Goal: Task Accomplishment & Management: Manage account settings

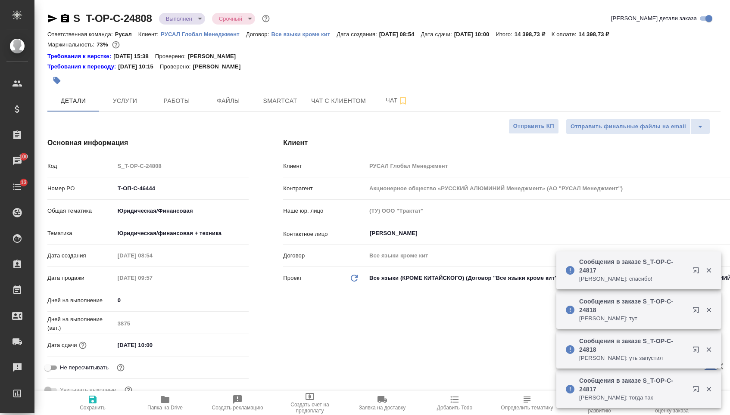
select select "RU"
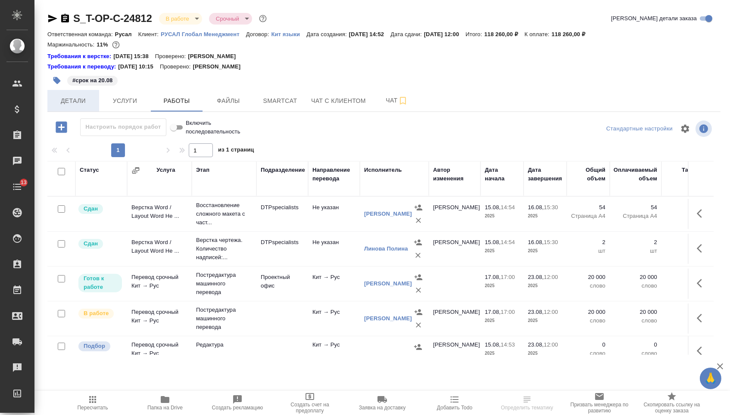
click at [84, 101] on span "Детали" at bounding box center [73, 101] width 41 height 11
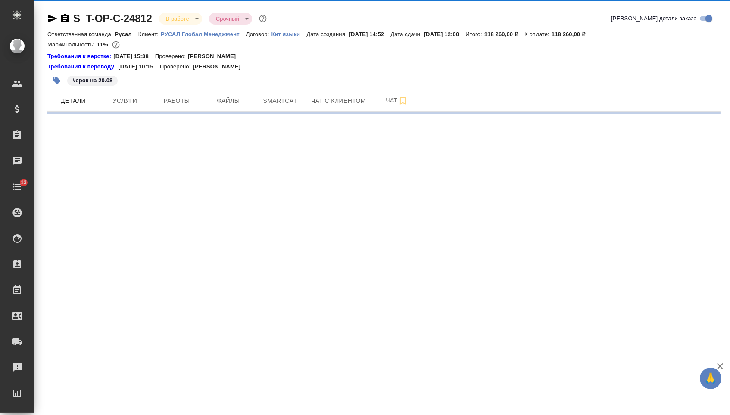
select select "RU"
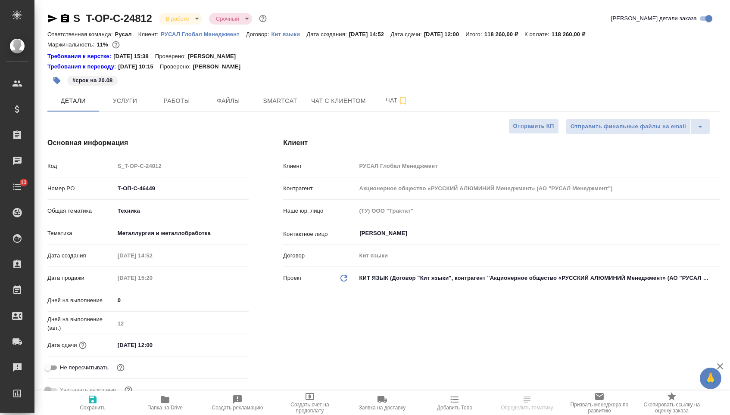
type textarea "x"
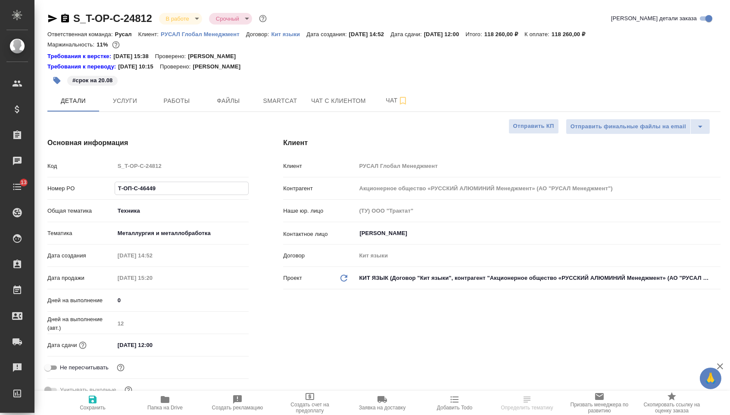
type textarea "x"
drag, startPoint x: 176, startPoint y: 193, endPoint x: 25, endPoint y: 190, distance: 150.4
click at [25, 190] on div ".cls-1 fill:#fff; AWATERA Menshikova Aleksandra Клиенты Спецификации Заказы Чат…" at bounding box center [365, 207] width 730 height 415
type textarea "x"
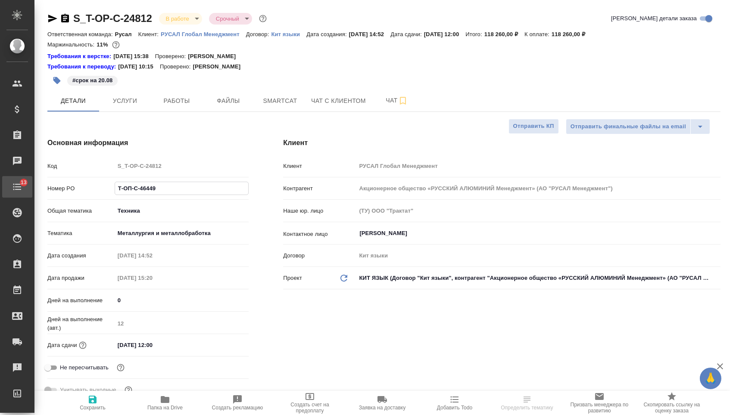
type textarea "x"
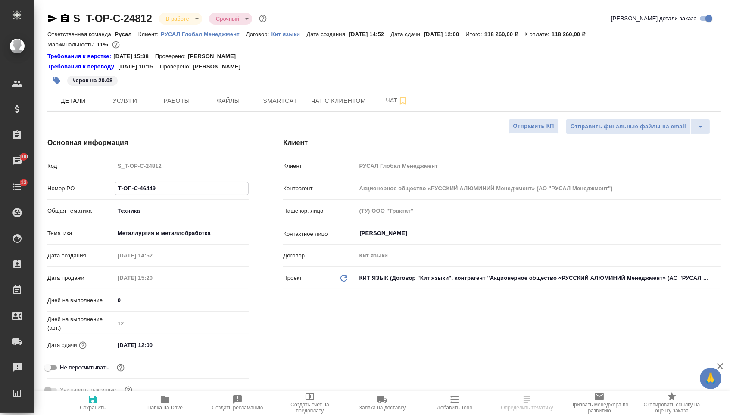
type textarea "x"
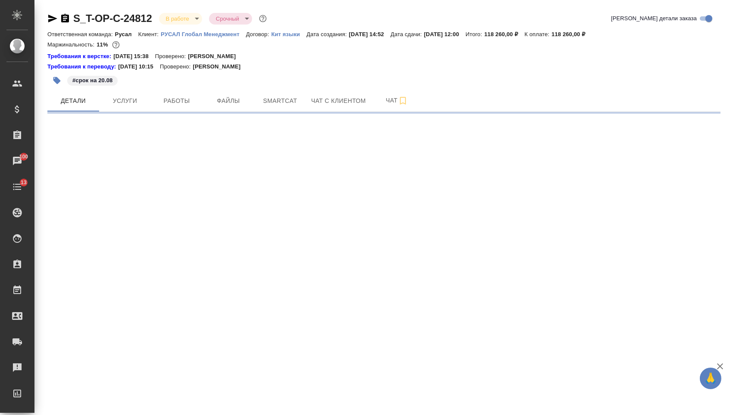
select select "RU"
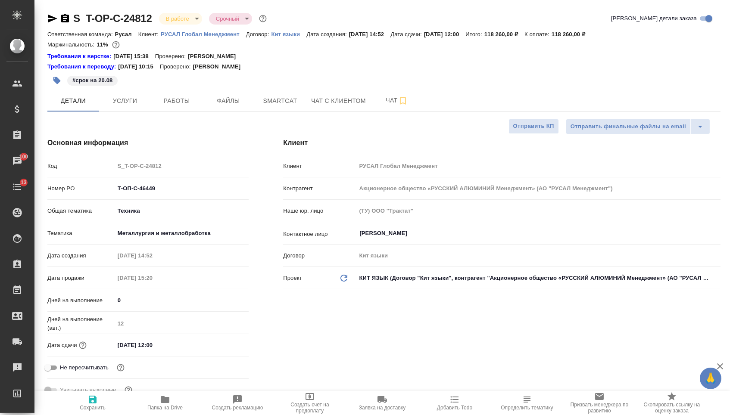
type textarea "x"
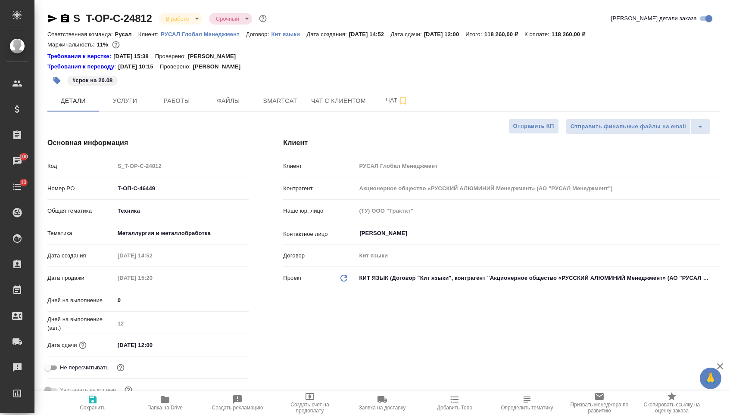
type textarea "x"
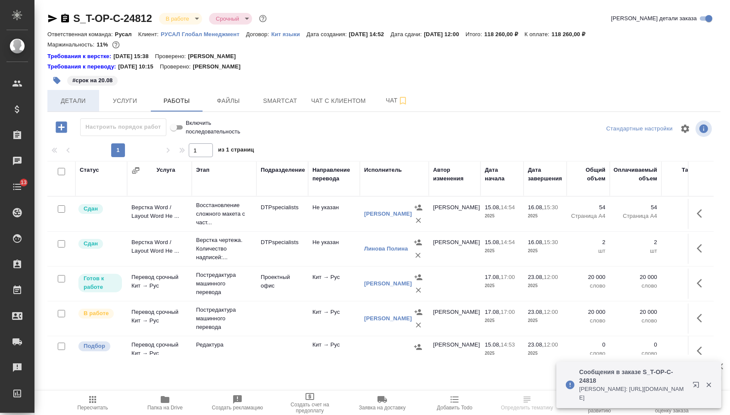
click at [81, 112] on button "Детали" at bounding box center [73, 101] width 52 height 22
click at [75, 112] on button "Детали" at bounding box center [73, 101] width 52 height 22
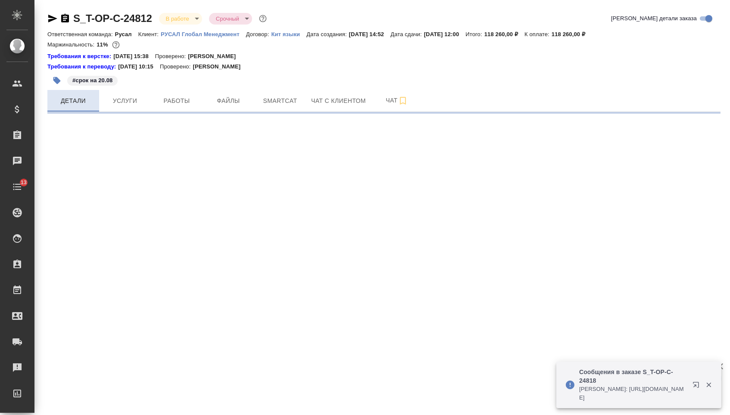
select select "RU"
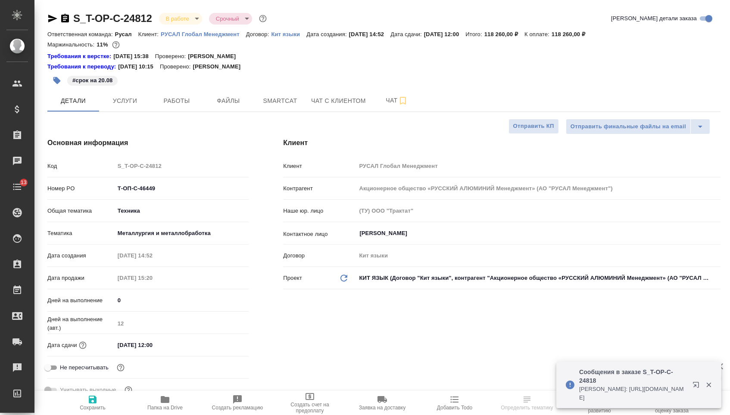
type textarea "x"
click at [122, 350] on input "23.08.2025 12:00" at bounding box center [152, 345] width 75 height 12
type input "20.82.0251 20:0_"
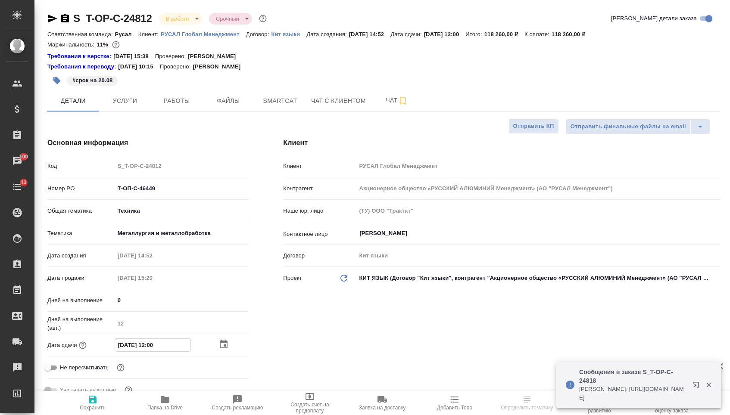
type textarea "x"
type input "25.08.2025 12:00"
type textarea "x"
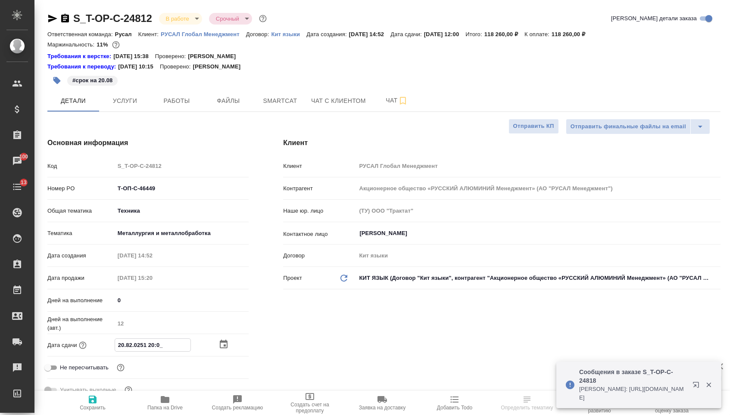
type textarea "x"
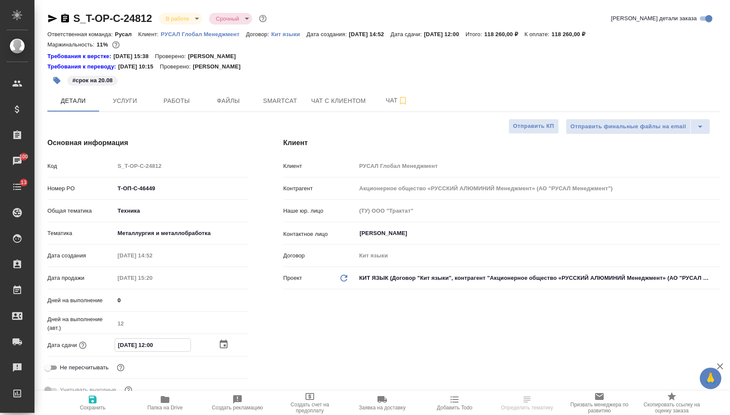
click at [153, 348] on input "25.08.2025 12:00" at bounding box center [152, 345] width 75 height 12
type input "25.08.2025 10:0_"
type textarea "x"
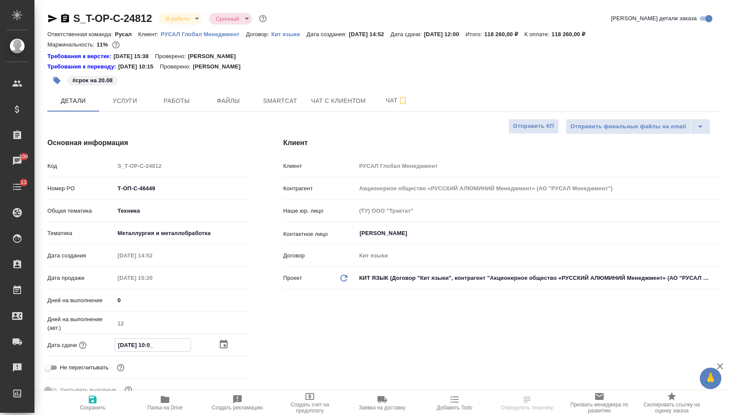
type input "25.08.2025 17:00"
type textarea "x"
click at [100, 409] on span "Сохранить" at bounding box center [93, 408] width 26 height 6
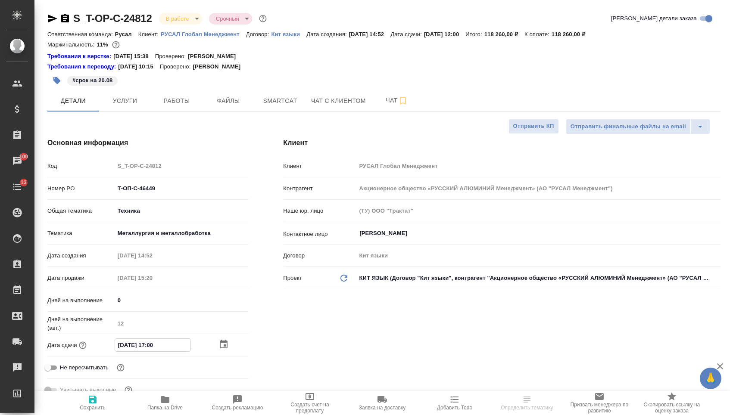
type textarea "x"
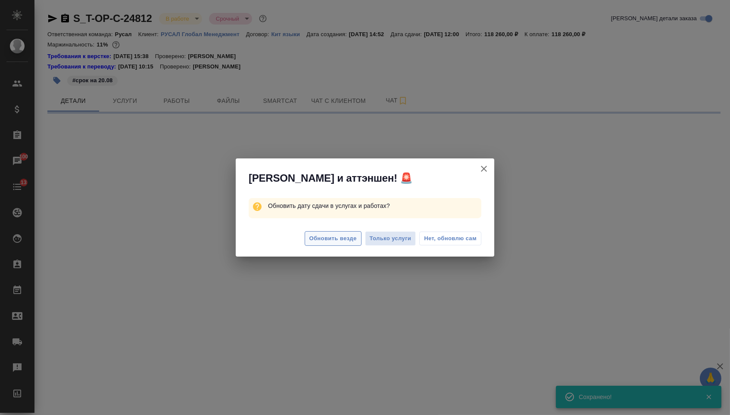
select select "RU"
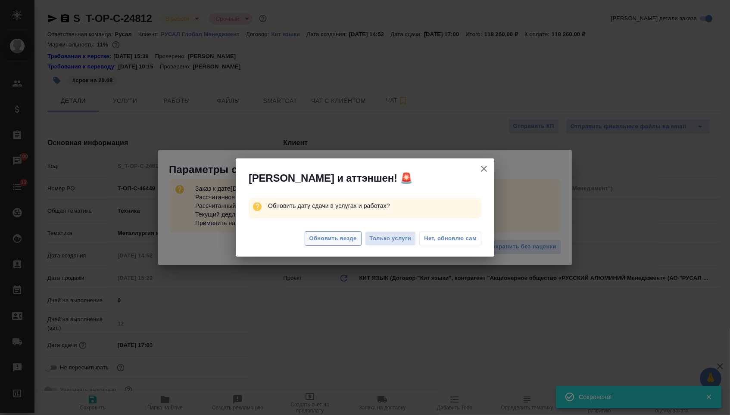
click at [341, 243] on span "Обновить везде" at bounding box center [332, 239] width 47 height 10
type textarea "x"
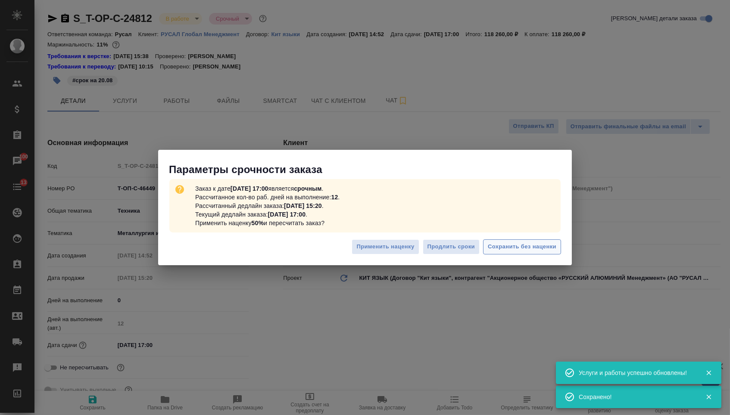
click at [546, 242] on span "Сохранить без наценки" at bounding box center [522, 247] width 69 height 10
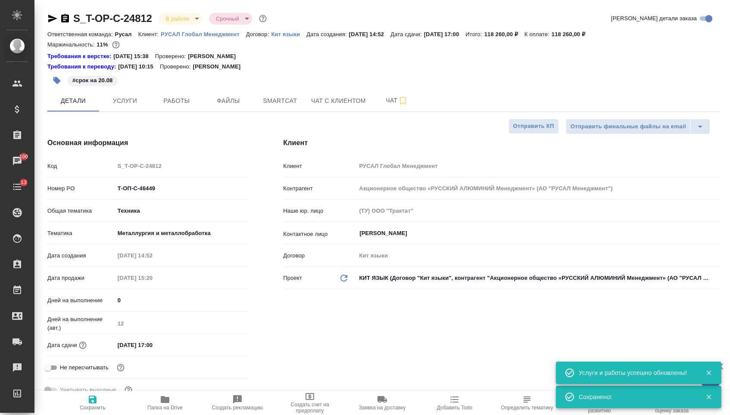
type textarea "x"
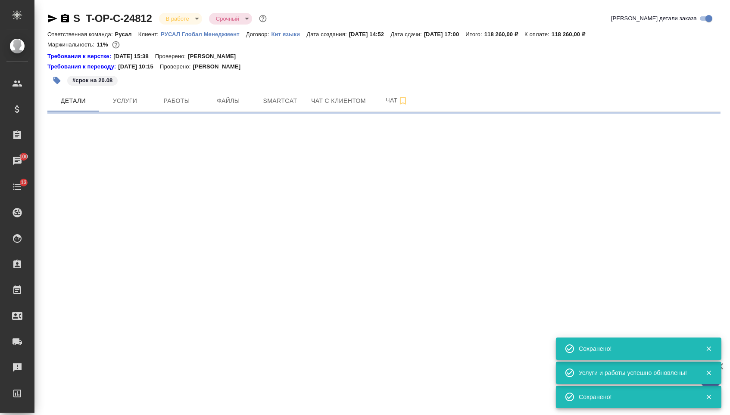
select select "RU"
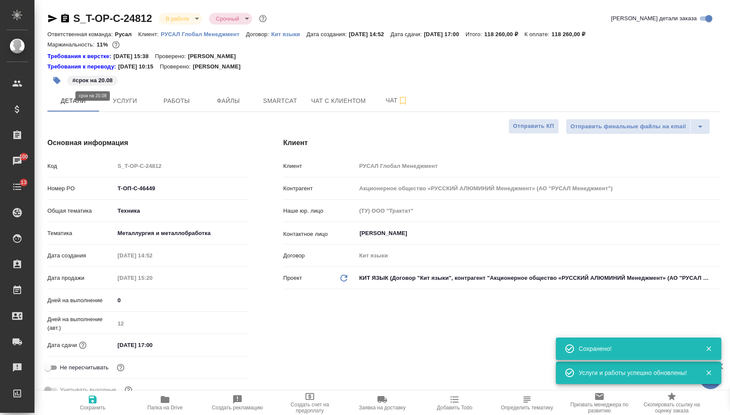
click at [81, 82] on p "#срок на 20.08" at bounding box center [92, 80] width 40 height 9
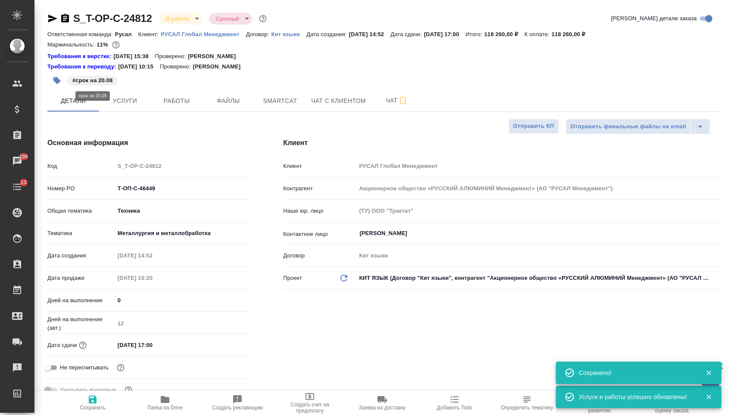
click at [84, 83] on p "#срок на 20.08" at bounding box center [92, 80] width 40 height 9
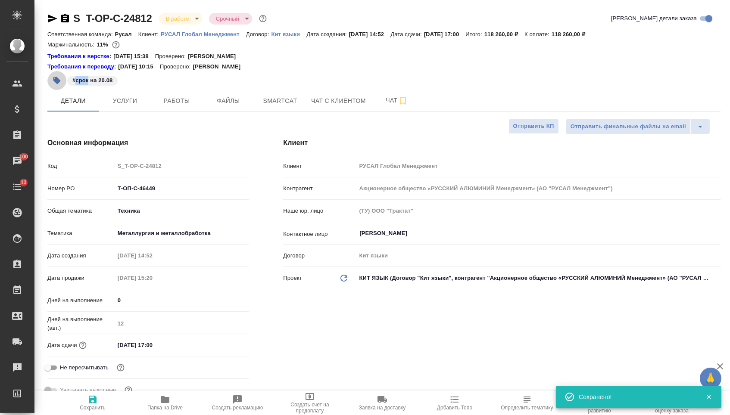
click at [61, 81] on icon "button" at bounding box center [57, 80] width 9 height 9
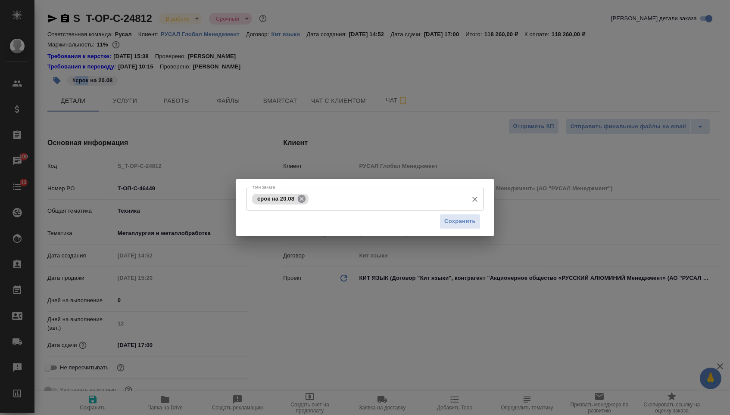
click at [301, 199] on icon at bounding box center [301, 198] width 9 height 9
click at [301, 199] on input "Тэги заказа" at bounding box center [357, 199] width 214 height 15
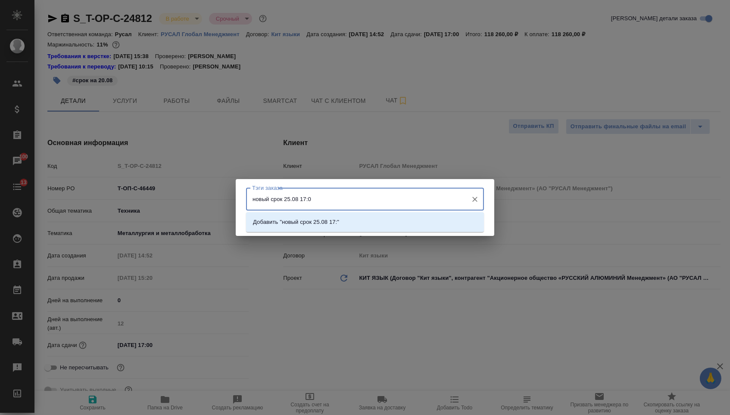
type input "новый срок 25.08 17:00"
click at [343, 224] on p "Добавить "новый срок 25.08 17:00"" at bounding box center [299, 222] width 93 height 9
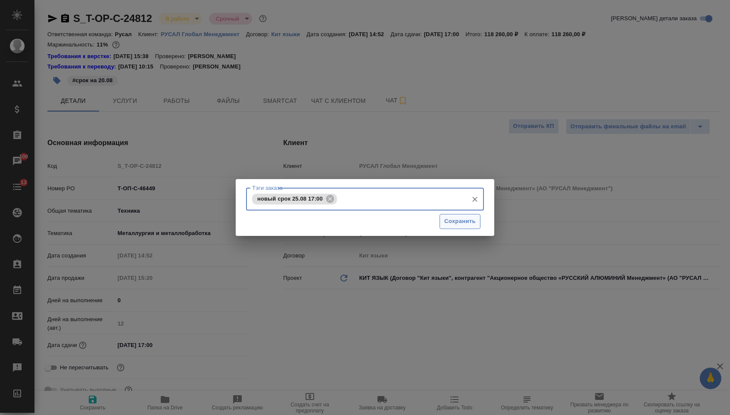
click at [440, 228] on button "Сохранить" at bounding box center [459, 221] width 41 height 15
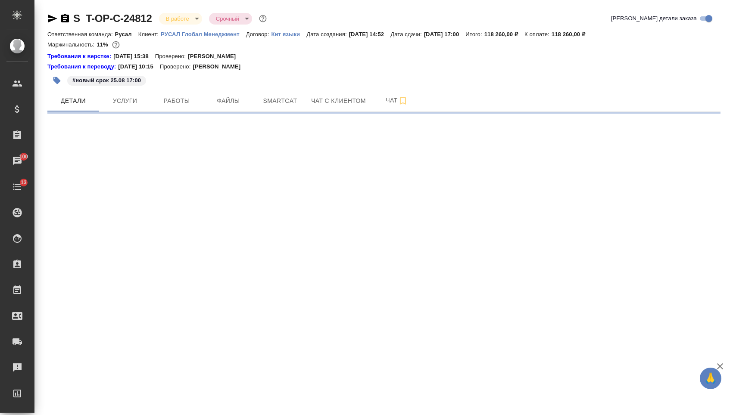
select select "RU"
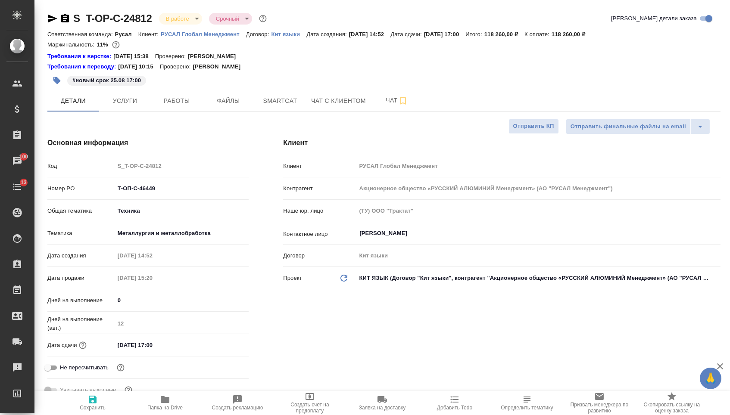
type textarea "x"
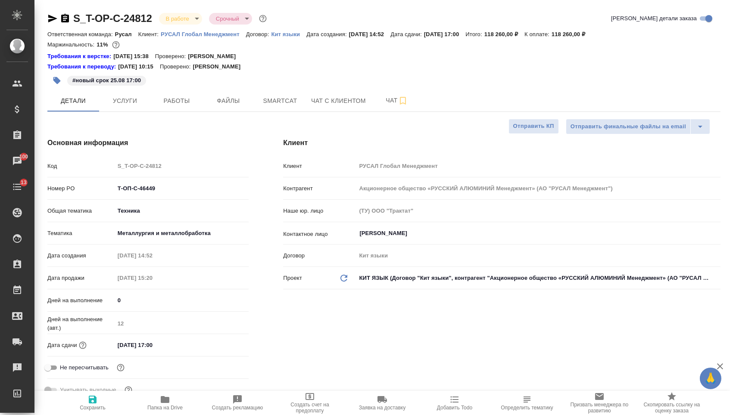
type textarea "x"
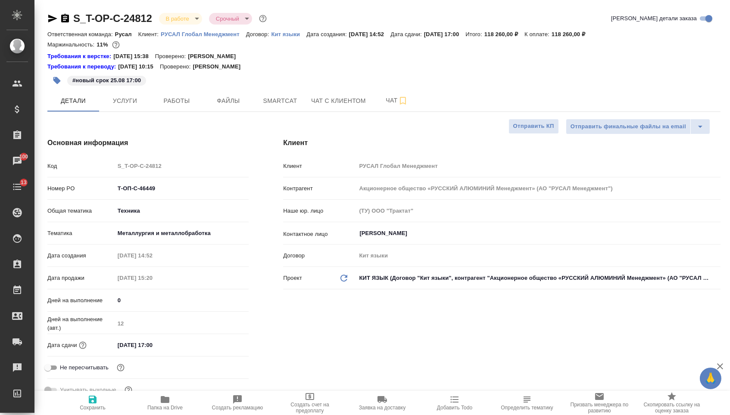
type textarea "x"
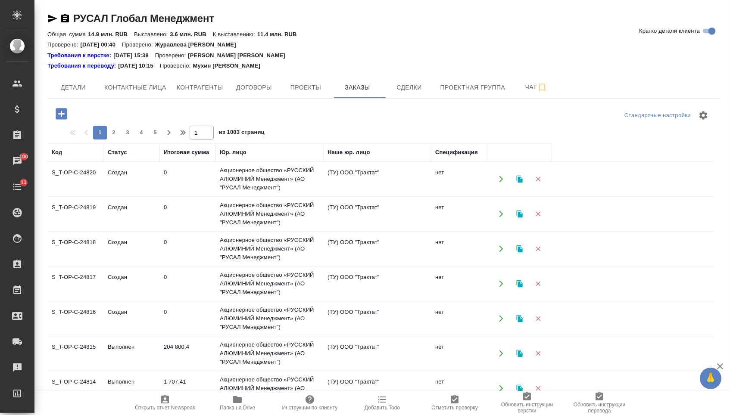
click at [62, 112] on icon "button" at bounding box center [61, 113] width 15 height 15
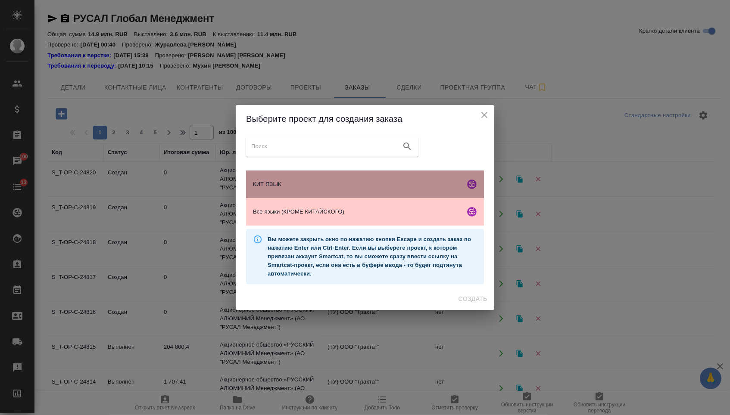
click at [268, 178] on div "КИТ ЯЗЫК" at bounding box center [365, 185] width 238 height 28
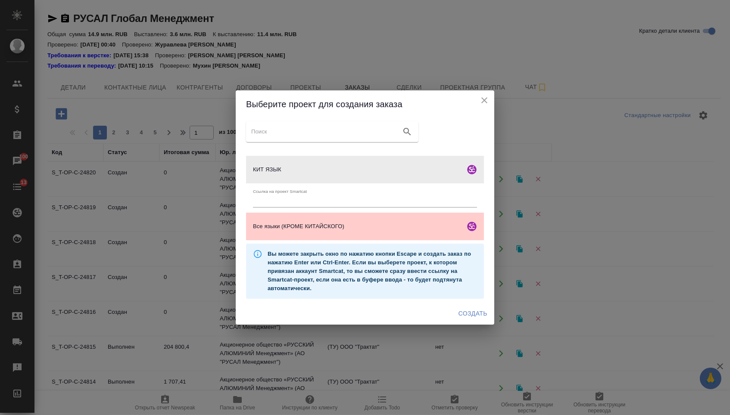
click at [467, 315] on span "Создать" at bounding box center [472, 314] width 29 height 11
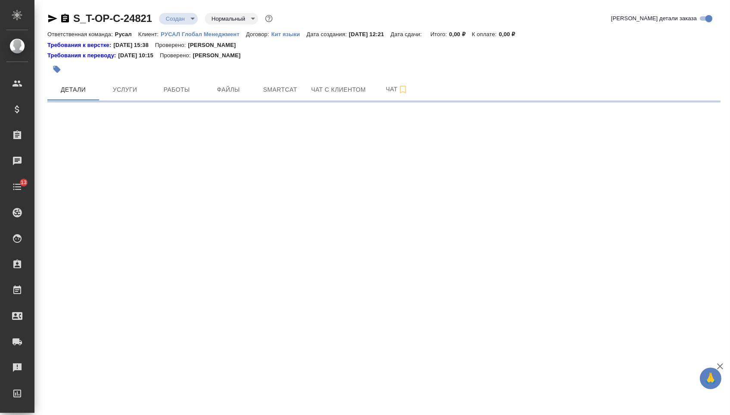
select select "RU"
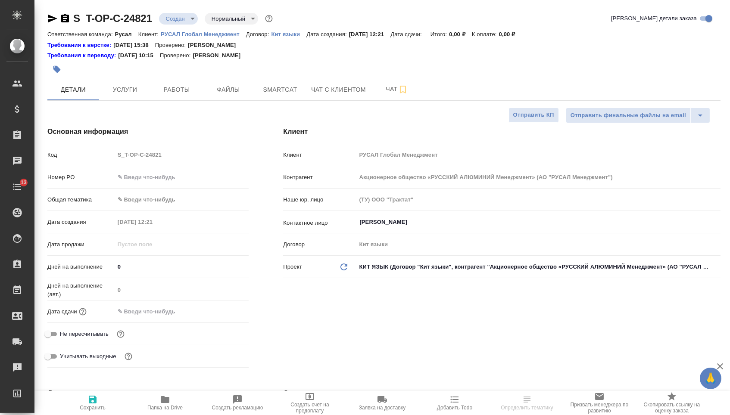
type textarea "x"
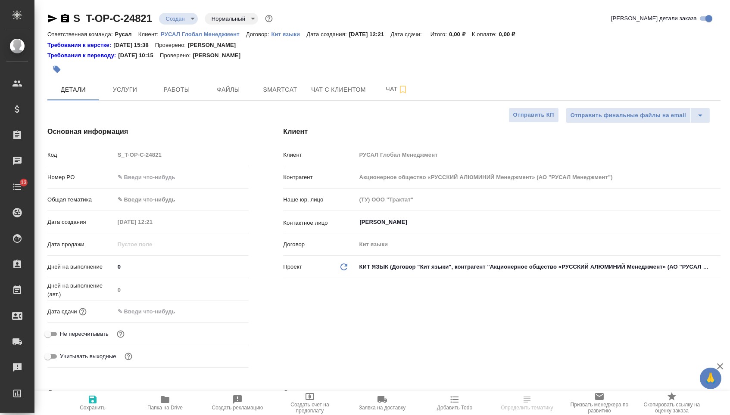
type textarea "x"
click at [185, 180] on input "text" at bounding box center [182, 177] width 134 height 12
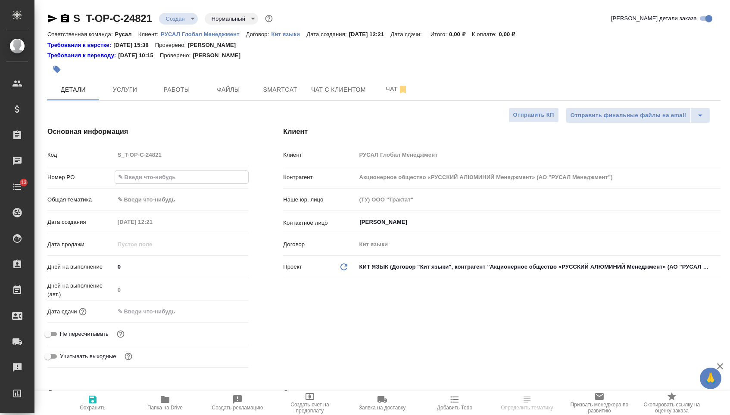
paste input "Т-ОП-С-46456"
type input "Т-ОП-С-46456"
type textarea "x"
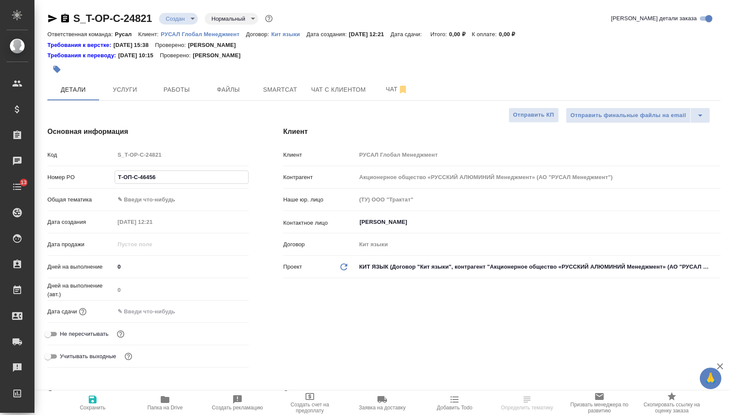
type input "Т-ОП-С-46456"
click at [165, 318] on input "text" at bounding box center [152, 311] width 75 height 12
click at [223, 322] on div "Дата сдачи" at bounding box center [147, 315] width 201 height 22
click at [223, 317] on icon "button" at bounding box center [223, 311] width 10 height 10
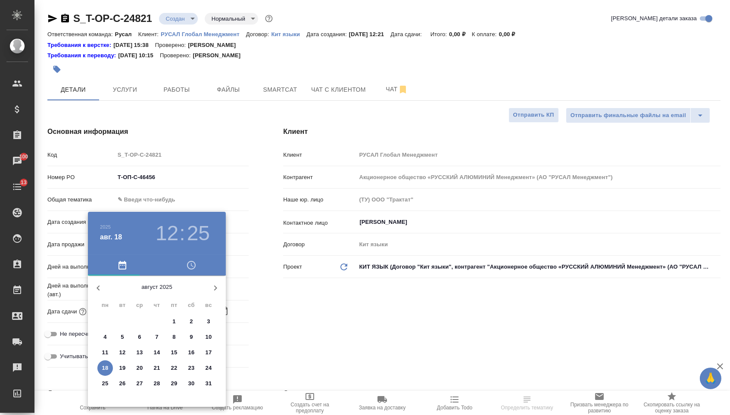
click at [125, 372] on p "19" at bounding box center [122, 368] width 6 height 9
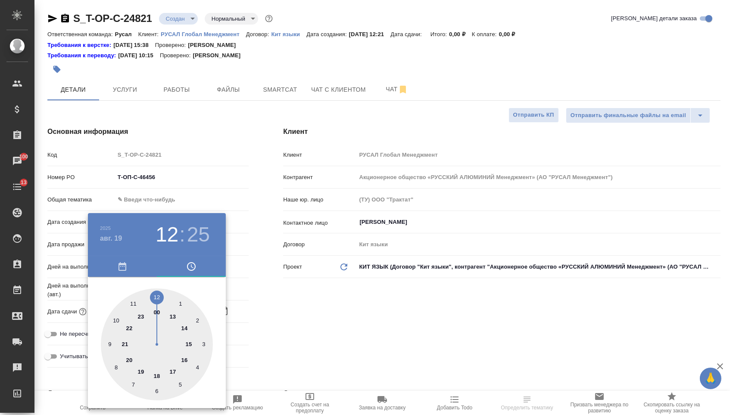
type input "19.08.2025 12:25"
type textarea "x"
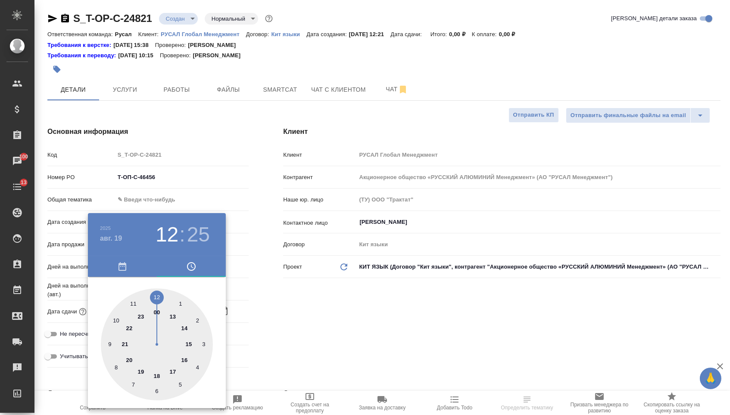
type textarea "x"
type input "19.08.2025 11:25"
click at [133, 300] on div at bounding box center [157, 345] width 112 height 112
type textarea "x"
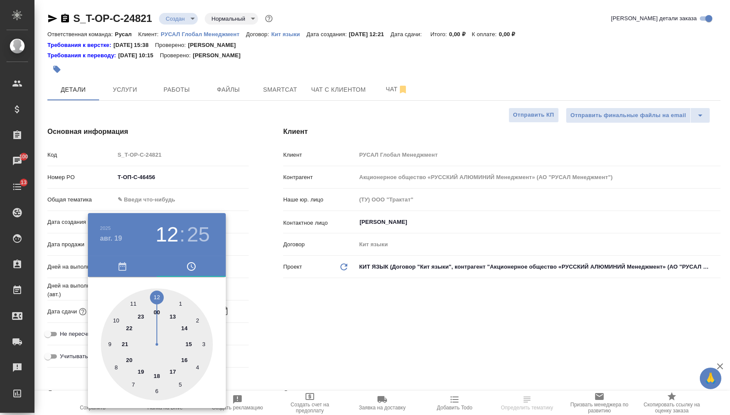
type textarea "x"
click at [159, 387] on div at bounding box center [157, 345] width 112 height 112
type input "19.08.2025 11:30"
type textarea "x"
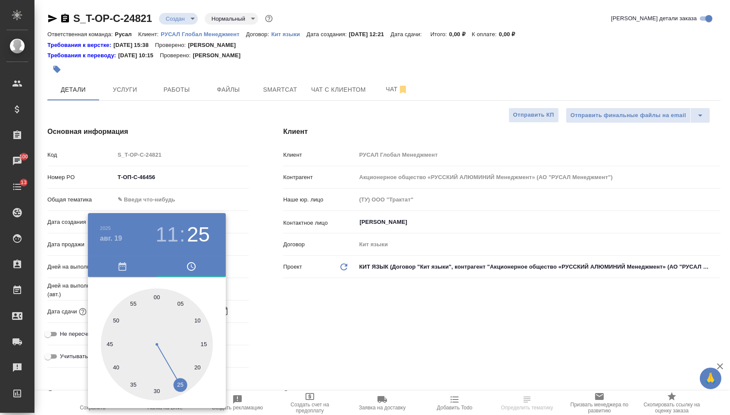
type textarea "x"
click at [295, 332] on div at bounding box center [365, 207] width 730 height 415
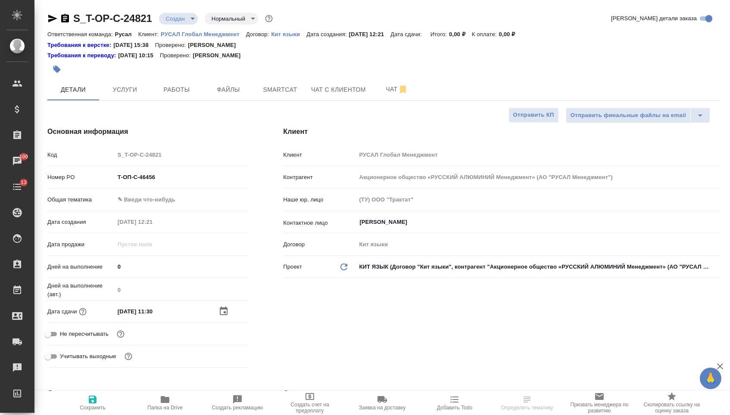
select select "RU"
type textarea "x"
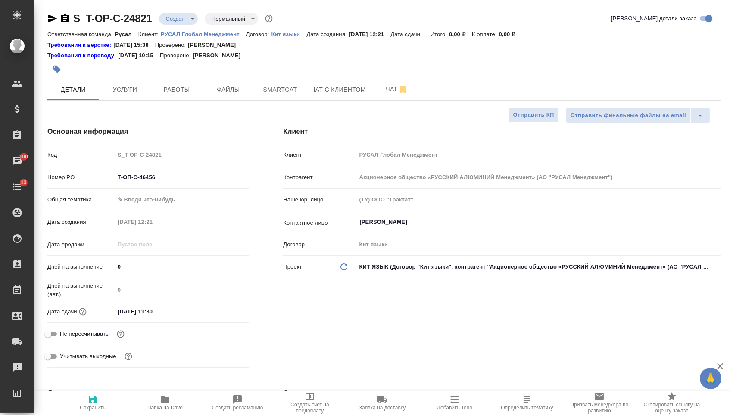
type textarea "x"
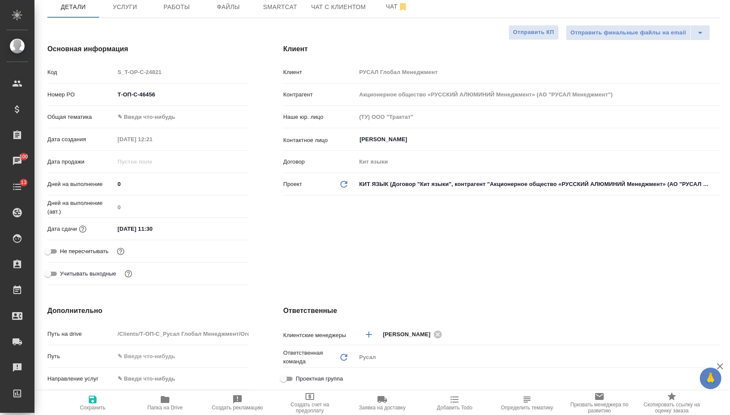
scroll to position [218, 0]
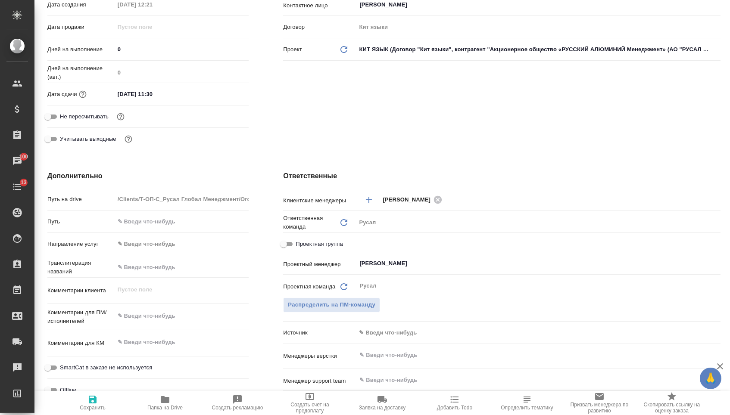
type textarea "x"
click at [145, 322] on textarea at bounding box center [182, 316] width 134 height 15
paste textarea "Необходимо перевести файлы во вложении с китайского на русский. Ранее эти файлы…"
type textarea "x"
type textarea "Необходимо перевести файлы во вложении с китайского на русский. Ранее эти файлы…"
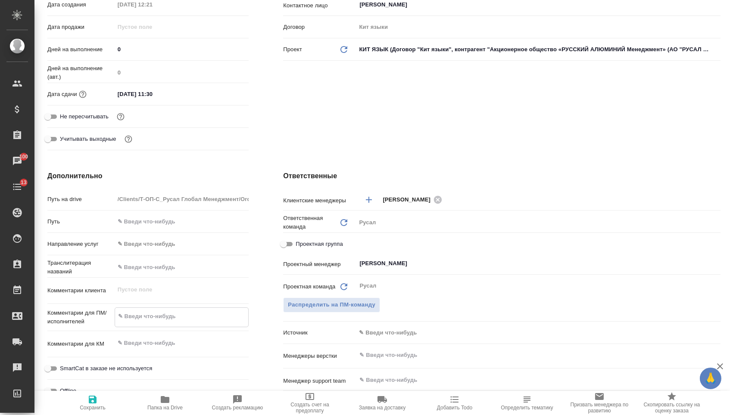
type textarea "x"
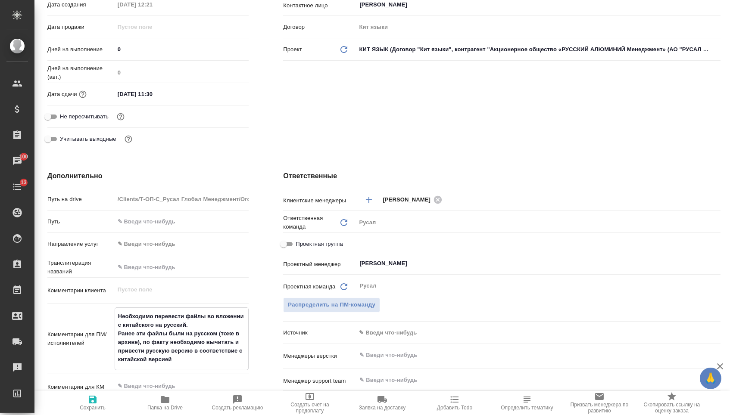
type textarea "Необходимо перевести файлы во вложении с китайского на русский. Ранее эти файлы…"
type textarea "x"
click at [259, 171] on div "Дополнительно Путь на drive /Clients/Т-ОП-С_Русал Глобал Менеджмент/Orders/S_T-…" at bounding box center [148, 328] width 236 height 348
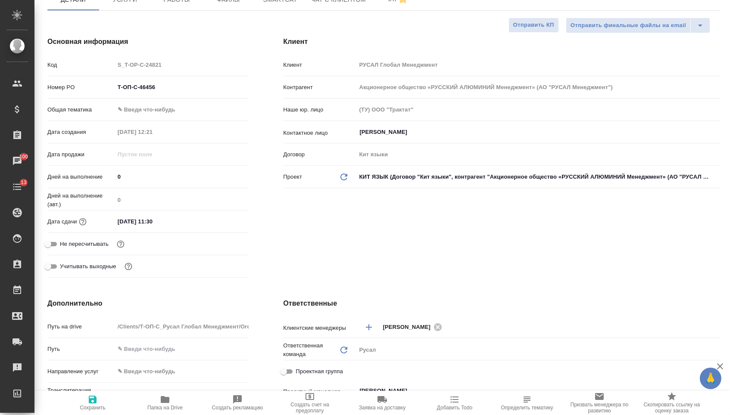
scroll to position [71, 0]
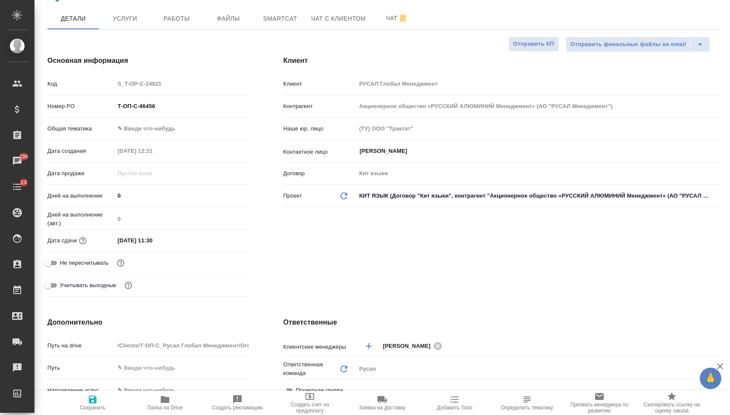
type textarea "x"
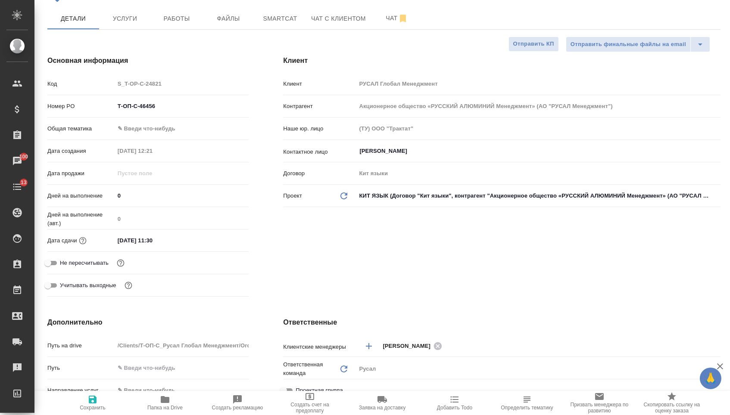
type textarea "x"
click at [169, 131] on body "🙏 .cls-1 fill:#fff; AWATERA Menshikova Aleksandra Клиенты Спецификации Заказы 1…" at bounding box center [365, 207] width 730 height 415
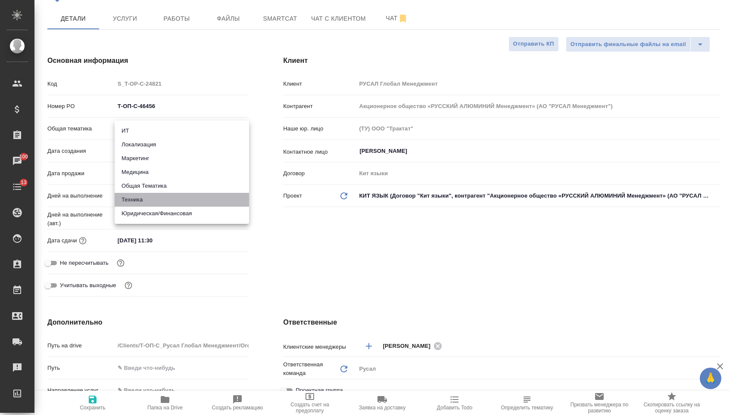
click at [157, 197] on li "Техника" at bounding box center [182, 200] width 134 height 14
type input "tech"
type textarea "x"
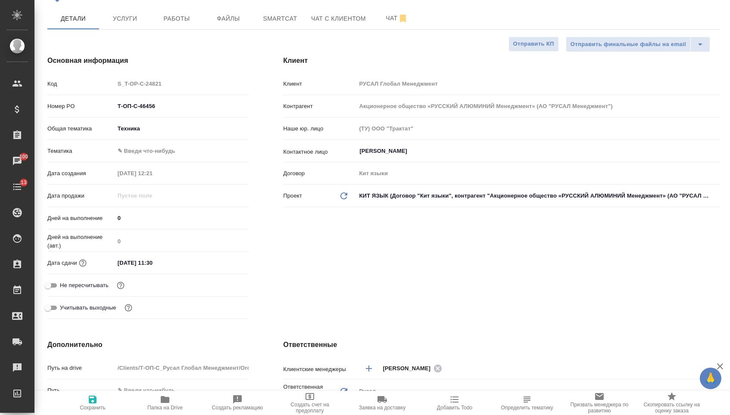
click at [162, 155] on body "🙏 .cls-1 fill:#fff; AWATERA Menshikova Aleksandra Клиенты Спецификации Заказы 1…" at bounding box center [365, 207] width 730 height 415
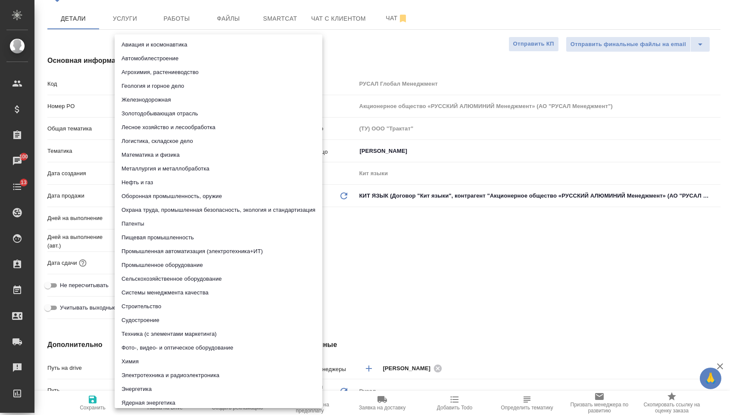
click at [159, 265] on li "Промышленное оборудование" at bounding box center [219, 266] width 208 height 14
type textarea "x"
type input "5f647205b73bc97568ca66bc"
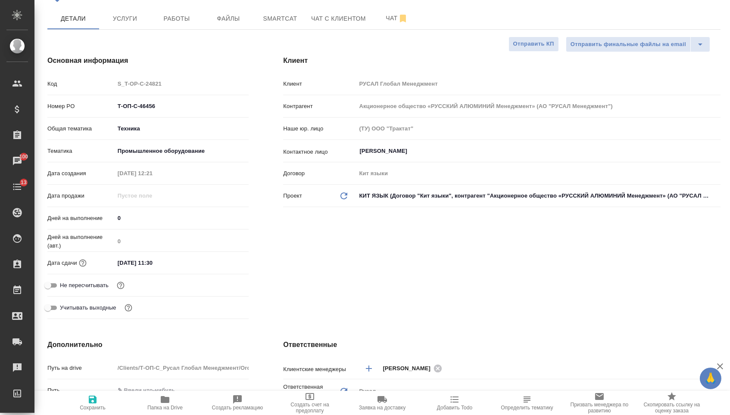
click at [74, 415] on button "Сохранить" at bounding box center [92, 403] width 72 height 24
type textarea "x"
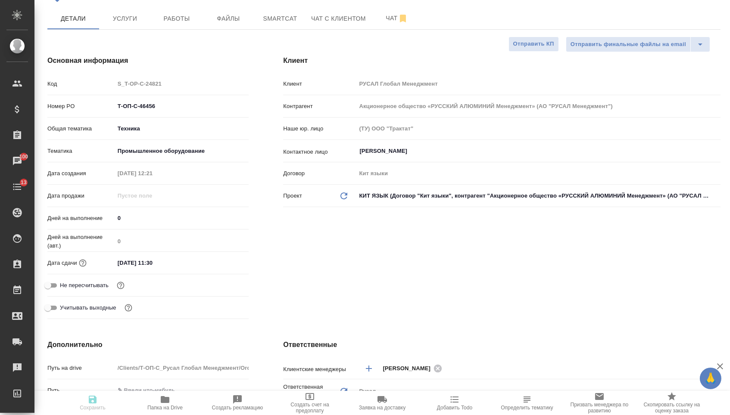
type textarea "x"
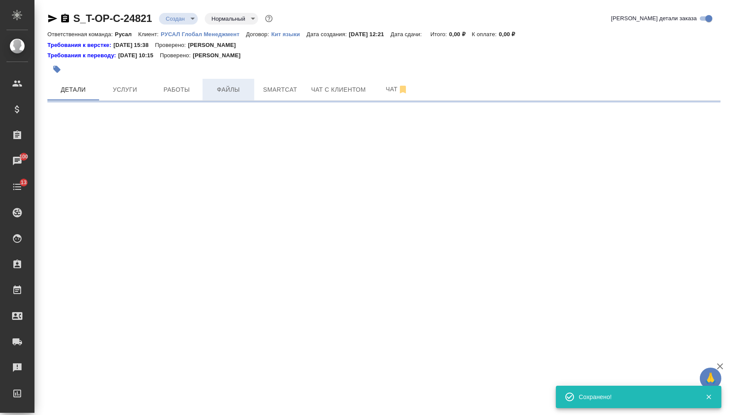
scroll to position [0, 0]
select select "RU"
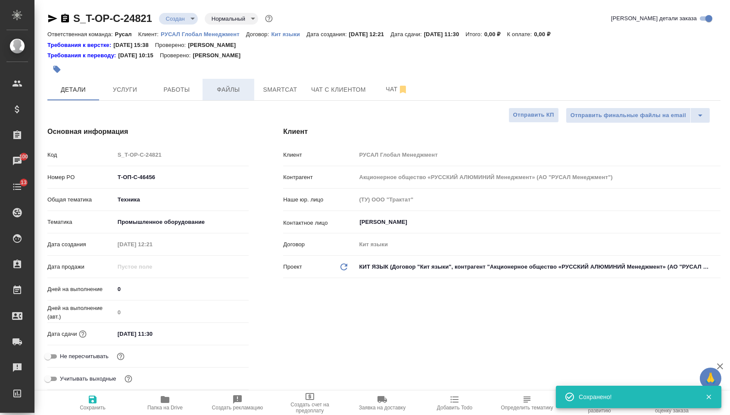
type textarea "x"
click at [220, 87] on span "Файлы" at bounding box center [228, 89] width 41 height 11
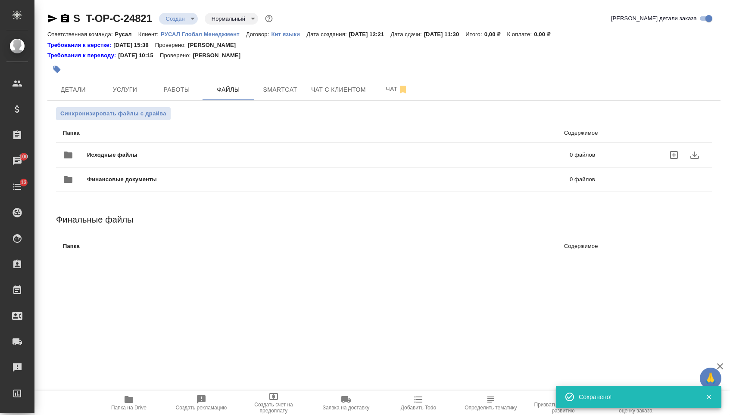
click at [142, 158] on span "Исходные файлы" at bounding box center [220, 155] width 267 height 9
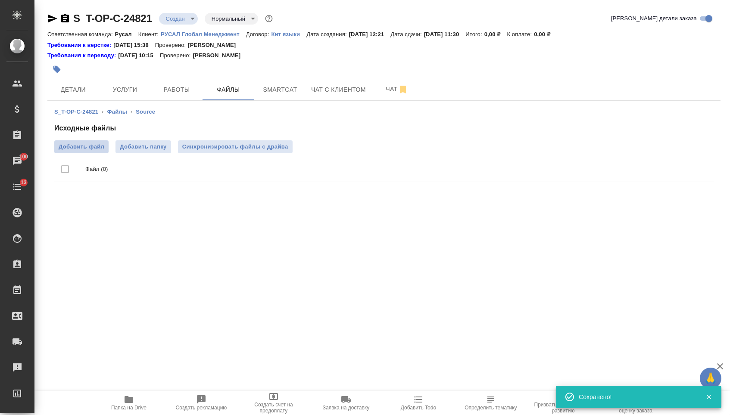
click at [78, 151] on span "Добавить файл" at bounding box center [82, 147] width 46 height 9
click at [0, 0] on input "Добавить файл" at bounding box center [0, 0] width 0 height 0
click at [149, 151] on span "Добавить папку" at bounding box center [152, 147] width 47 height 9
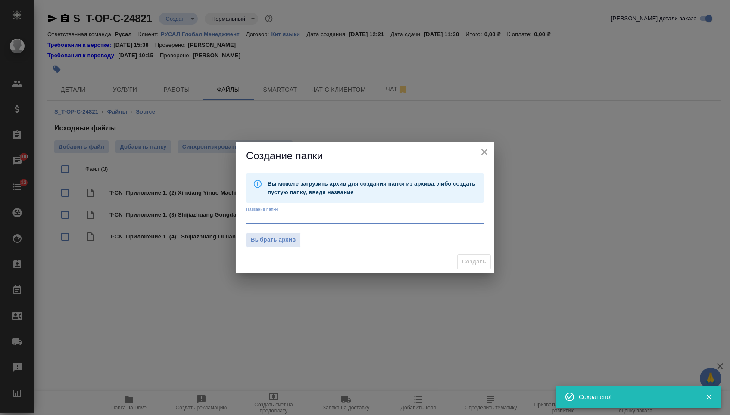
click at [255, 216] on textarea at bounding box center [365, 218] width 238 height 6
type textarea "К"
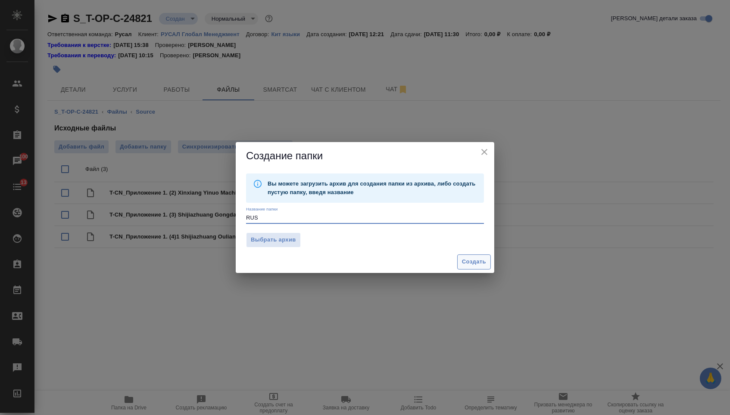
type textarea "RUS"
click at [475, 268] on button "Создать" at bounding box center [474, 262] width 34 height 15
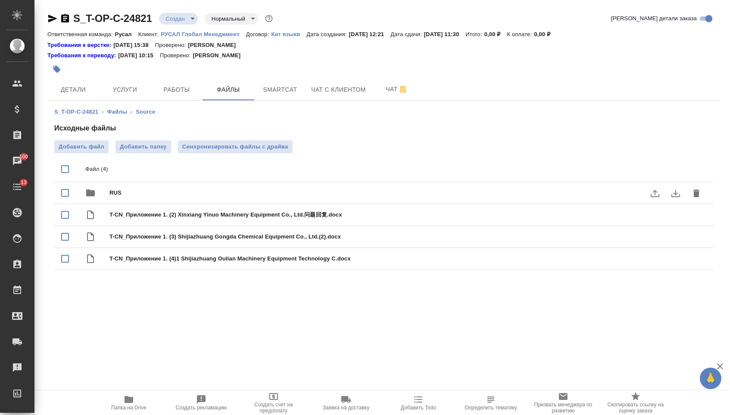
click at [148, 193] on span "RUS" at bounding box center [400, 193] width 583 height 9
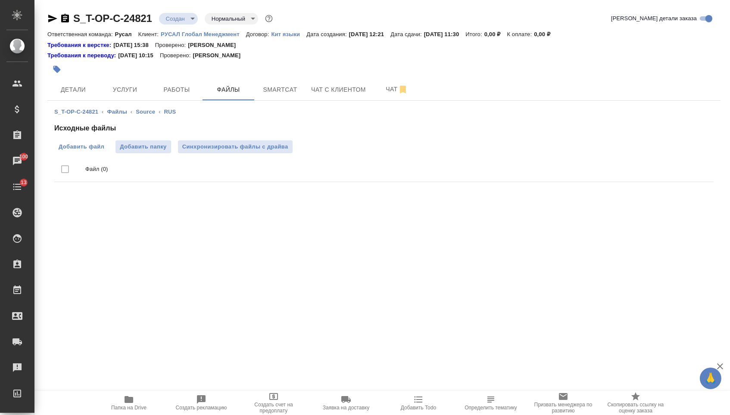
click at [95, 150] on span "Добавить файл" at bounding box center [82, 147] width 46 height 9
click at [0, 0] on input "Добавить файл" at bounding box center [0, 0] width 0 height 0
click at [105, 90] on span "Услуги" at bounding box center [124, 89] width 41 height 11
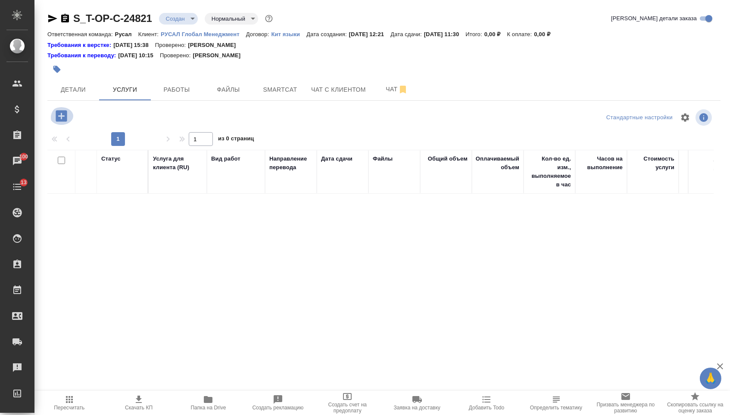
click at [62, 122] on icon "button" at bounding box center [61, 115] width 11 height 11
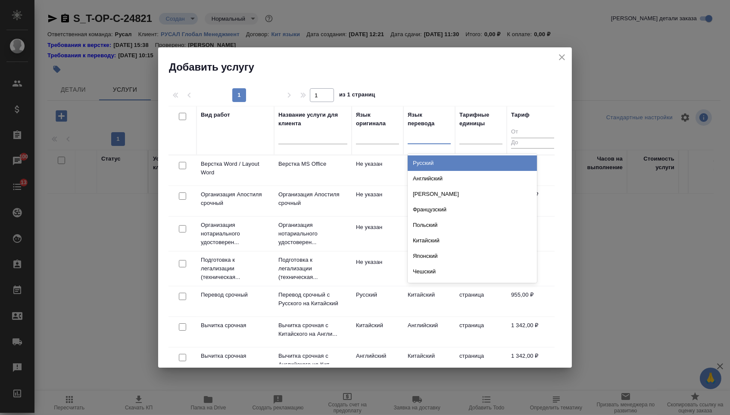
drag, startPoint x: 421, startPoint y: 136, endPoint x: 421, endPoint y: 162, distance: 25.9
click at [421, 136] on div at bounding box center [429, 135] width 43 height 12
click at [421, 162] on div "Русский" at bounding box center [472, 164] width 129 height 16
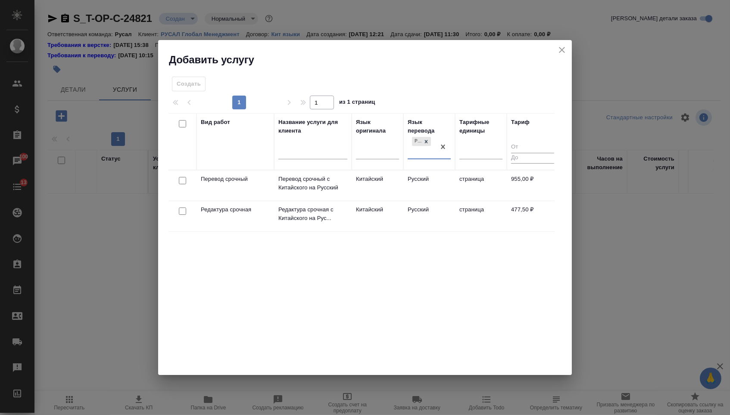
click at [179, 181] on input "checkbox" at bounding box center [182, 180] width 7 height 7
checkbox input "true"
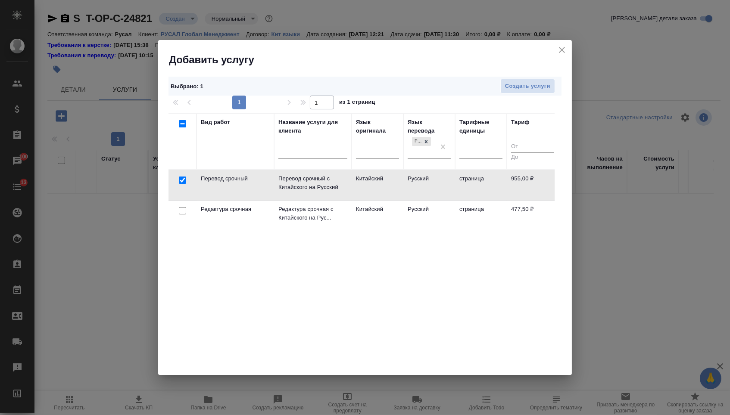
click at [179, 213] on input "checkbox" at bounding box center [182, 210] width 7 height 7
checkbox input "true"
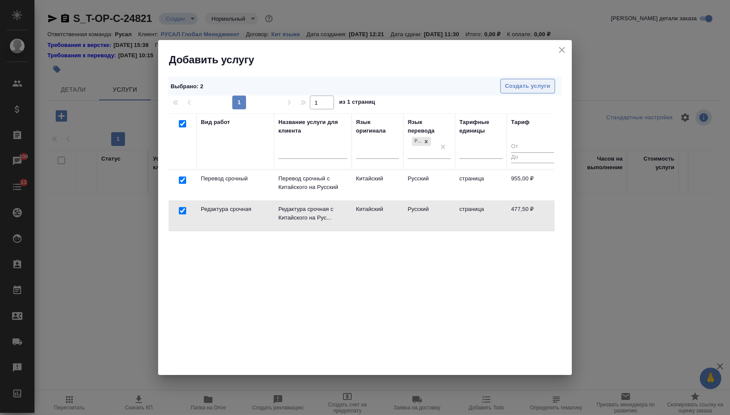
click at [510, 93] on button "Создать услуги" at bounding box center [527, 86] width 55 height 15
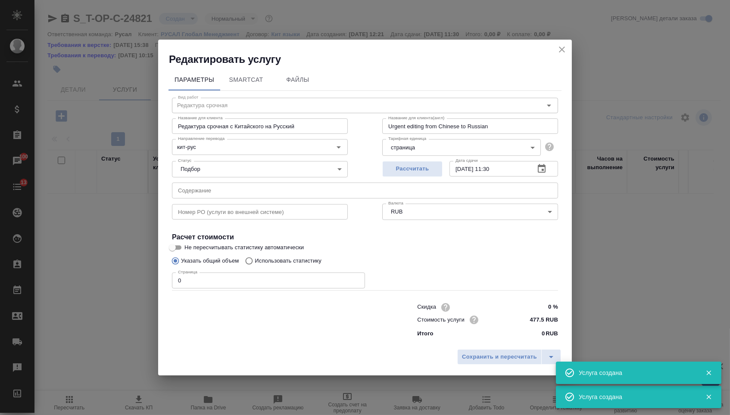
type input "Перевод срочный"
type input "Перевод срочный с Китайского на Русский"
type input "Urgent translation from Chinese into Russian"
type input "955 RUB"
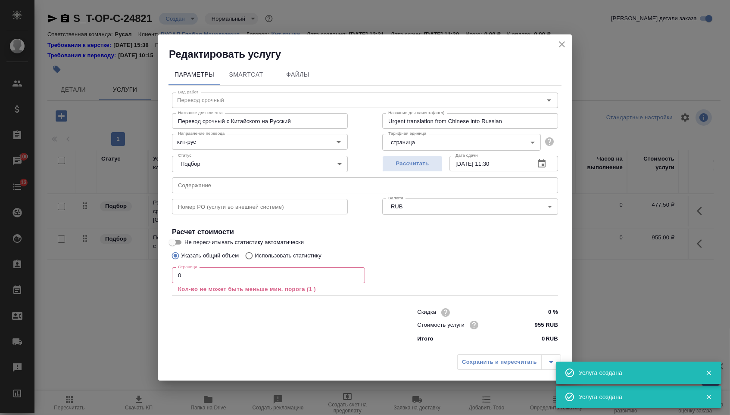
click at [281, 185] on input "text" at bounding box center [365, 186] width 386 height 16
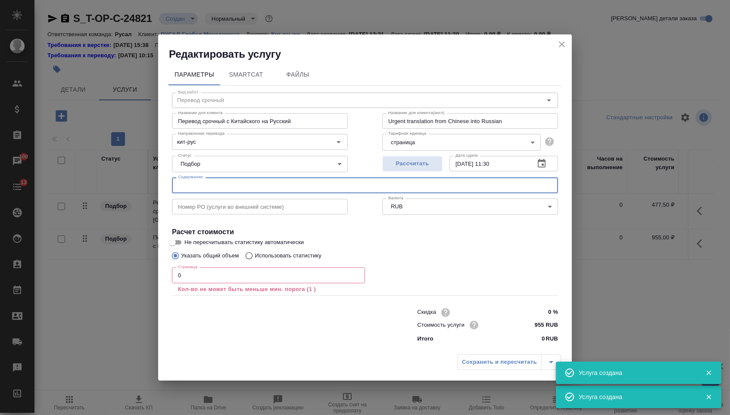
paste input "Documents"
type input "Documents"
click at [206, 283] on input "0" at bounding box center [268, 276] width 193 height 16
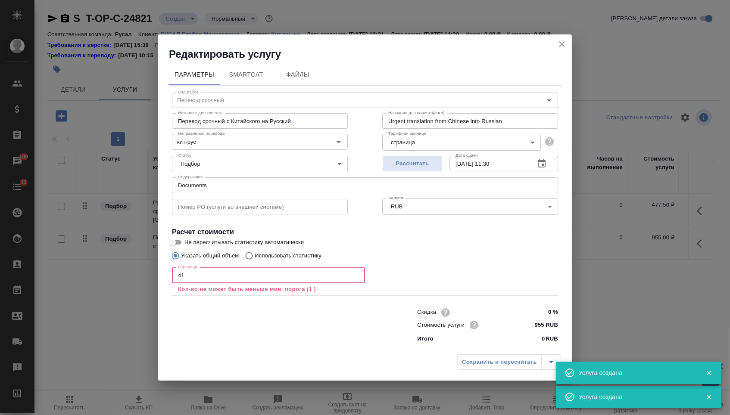
type input "414"
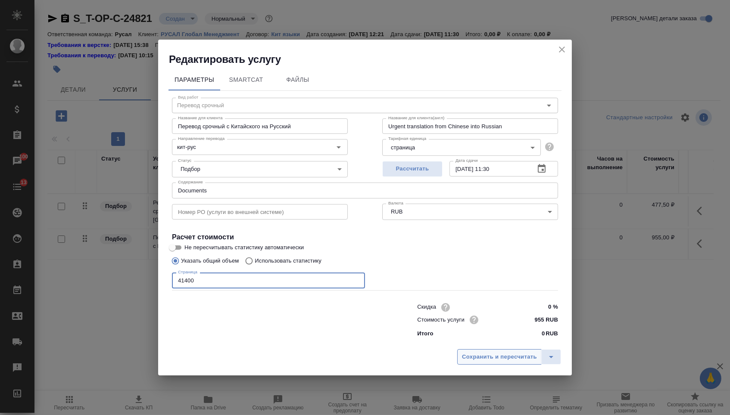
type input "41400"
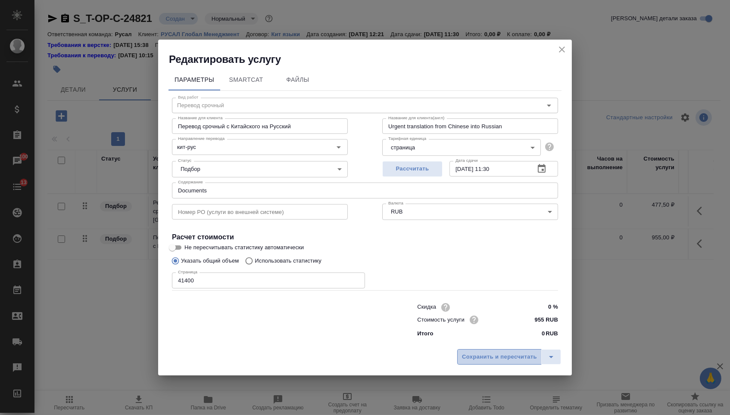
click at [479, 354] on button "Сохранить и пересчитать" at bounding box center [499, 357] width 84 height 16
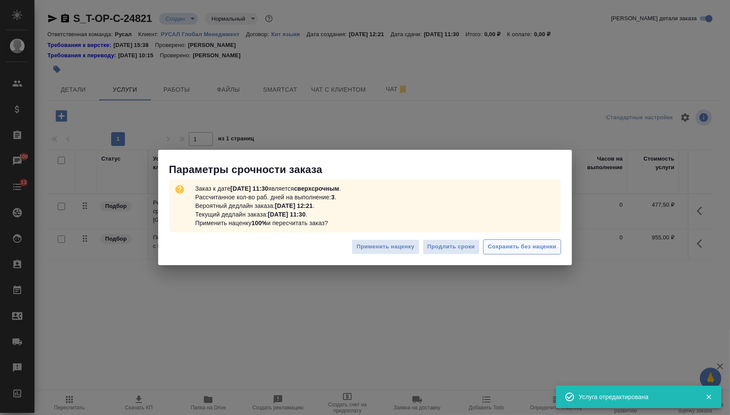
click at [493, 253] on button "Сохранить без наценки" at bounding box center [522, 247] width 78 height 15
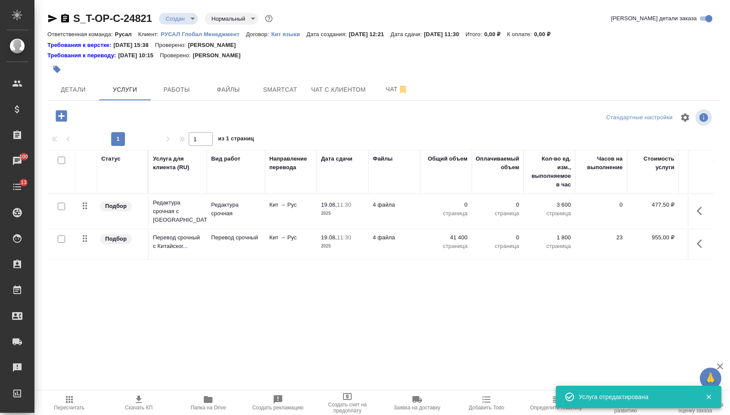
type input "urgent"
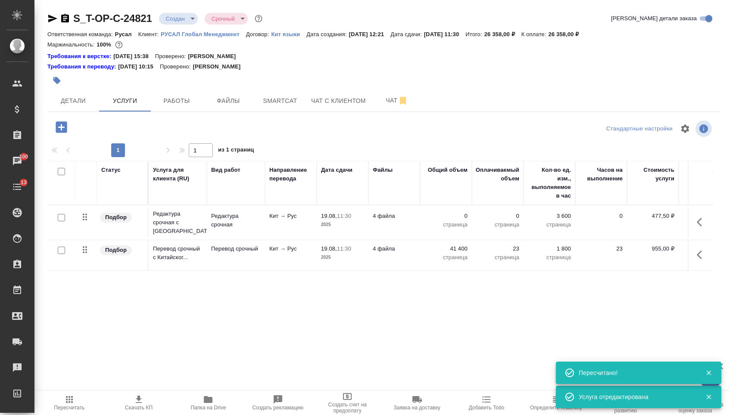
click at [444, 215] on td "0 страница" at bounding box center [446, 223] width 52 height 30
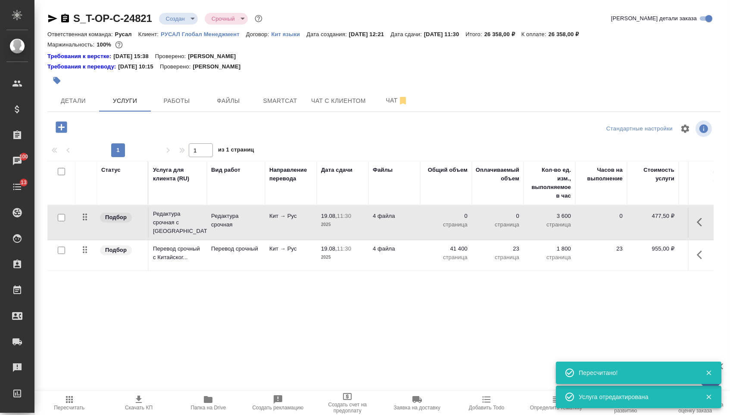
click at [444, 221] on p "0" at bounding box center [445, 216] width 43 height 9
click at [444, 222] on input "0" at bounding box center [451, 218] width 32 height 12
type input "41400"
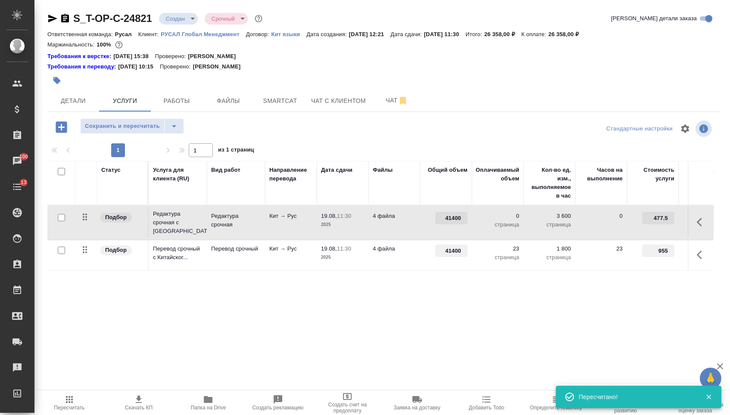
click at [383, 345] on div "Статус Услуга для клиента (RU) Вид работ Направление перевода Дата сдачи Файлы …" at bounding box center [380, 253] width 666 height 185
click at [121, 134] on button "Сохранить и пересчитать" at bounding box center [122, 126] width 84 height 16
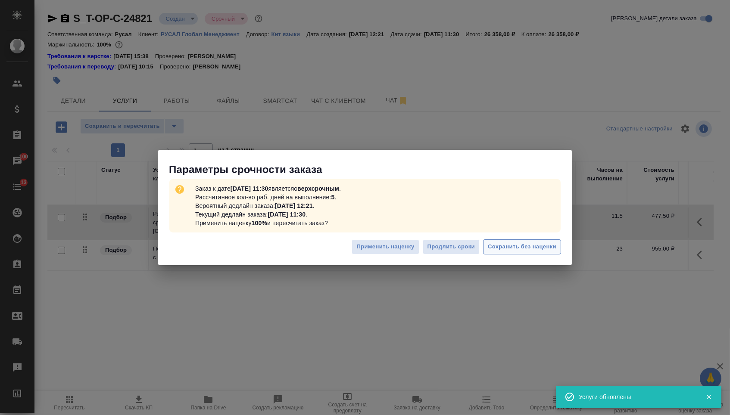
click at [560, 243] on button "Сохранить без наценки" at bounding box center [522, 247] width 78 height 15
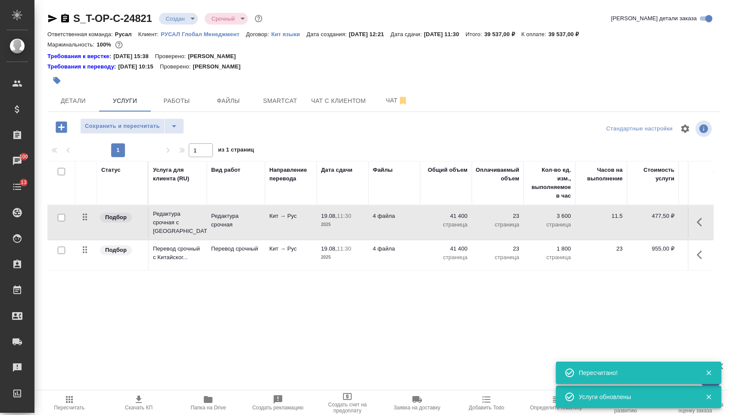
drag, startPoint x: 85, startPoint y: 221, endPoint x: 85, endPoint y: 259, distance: 37.5
click at [85, 259] on tbody "Подбор Редактура срочная с Китайск... Редактура срочная Кит → Рус 19.08, 11:30 …" at bounding box center [453, 238] width 812 height 65
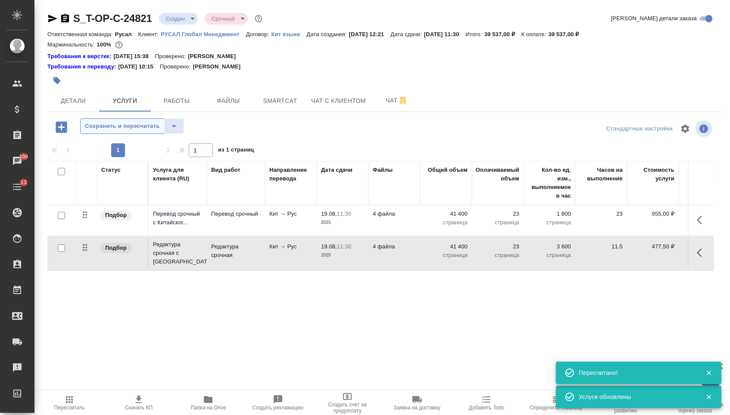
click at [122, 124] on button "Сохранить и пересчитать" at bounding box center [122, 126] width 84 height 16
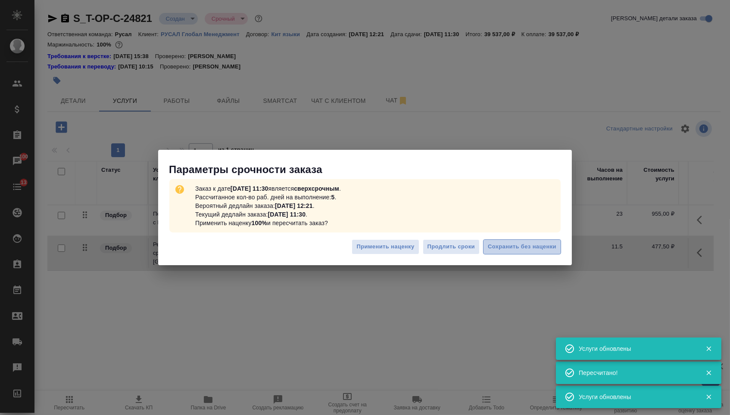
click at [513, 249] on span "Сохранить без наценки" at bounding box center [522, 247] width 69 height 10
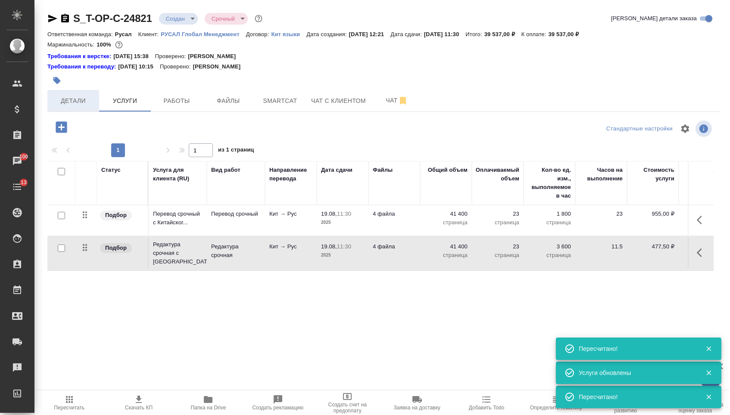
click at [79, 101] on span "Детали" at bounding box center [73, 101] width 41 height 11
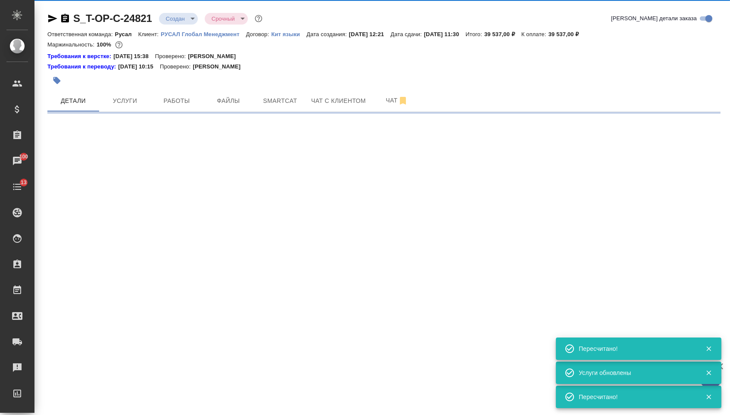
select select "RU"
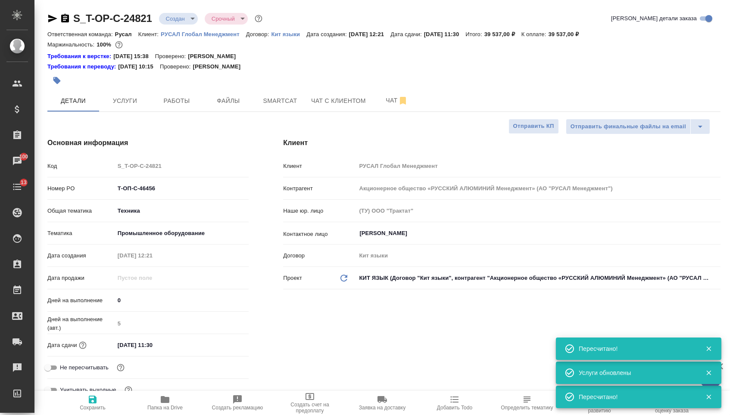
click at [186, 15] on body "🙏 .cls-1 fill:#fff; AWATERA Menshikova Aleksandra Клиенты Спецификации Заказы 1…" at bounding box center [365, 207] width 730 height 415
type textarea "x"
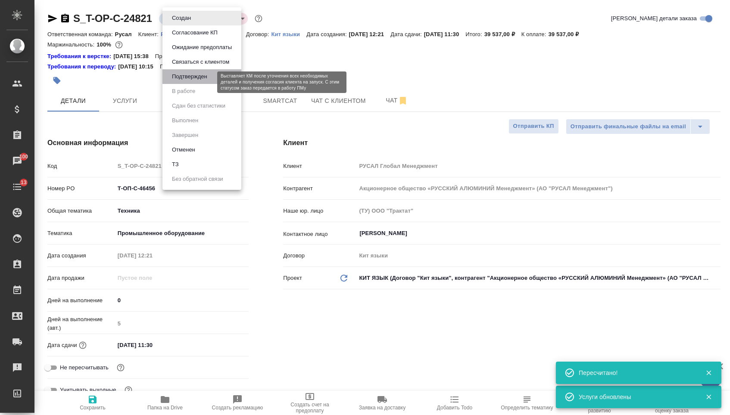
click at [180, 81] on button "Подтвержден" at bounding box center [189, 76] width 41 height 9
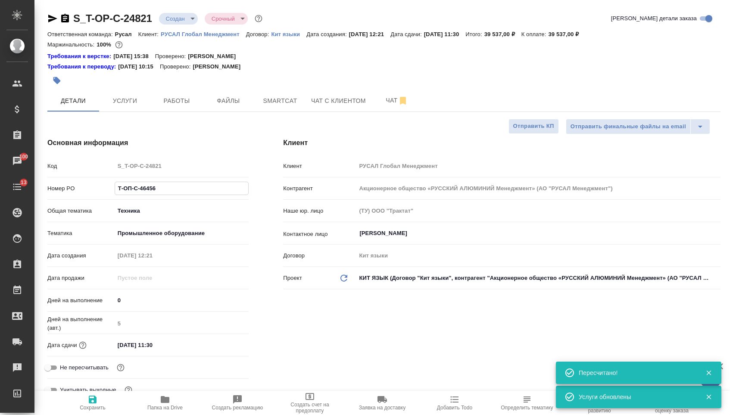
drag, startPoint x: 156, startPoint y: 192, endPoint x: 93, endPoint y: 191, distance: 62.9
click at [93, 191] on div "Номер PO Т-ОП-С-46456" at bounding box center [147, 188] width 201 height 15
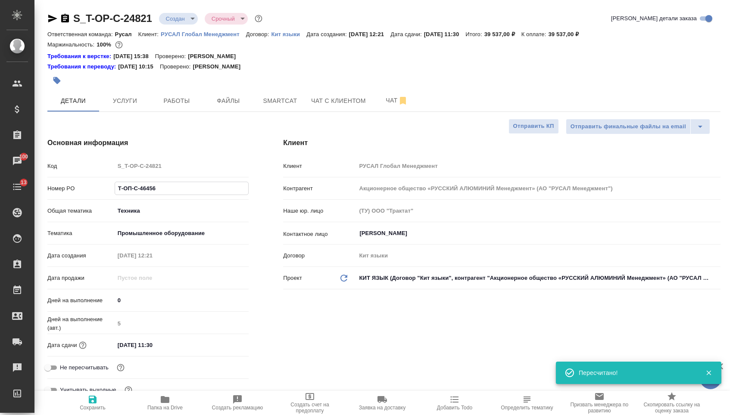
type textarea "x"
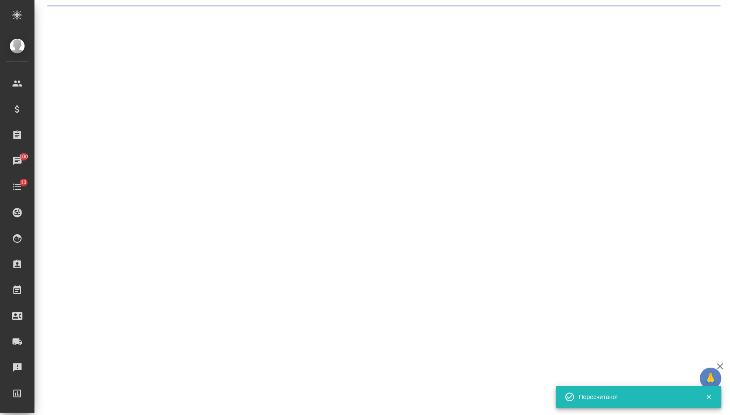
select select "RU"
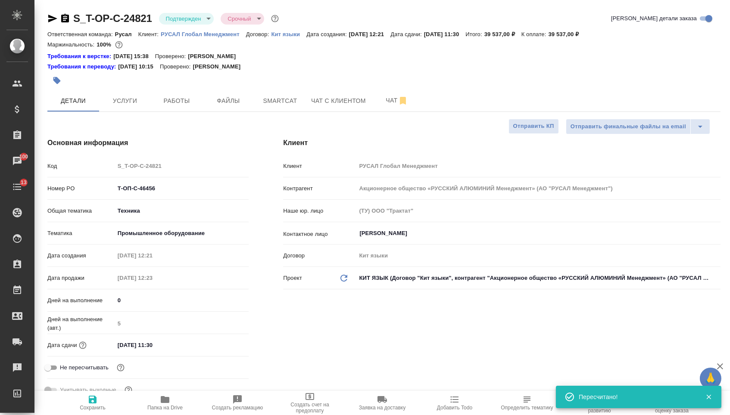
type textarea "x"
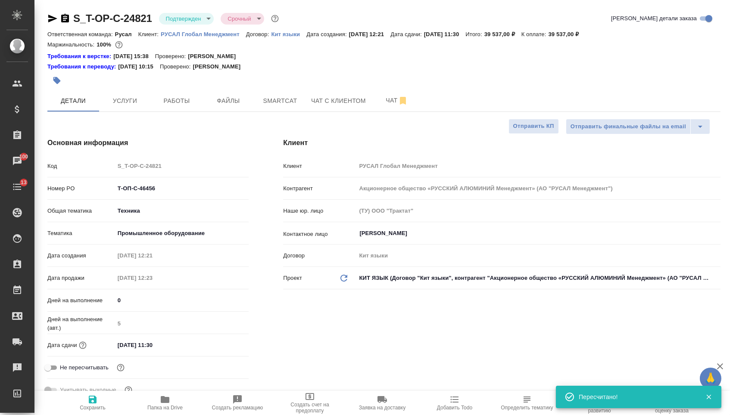
type textarea "x"
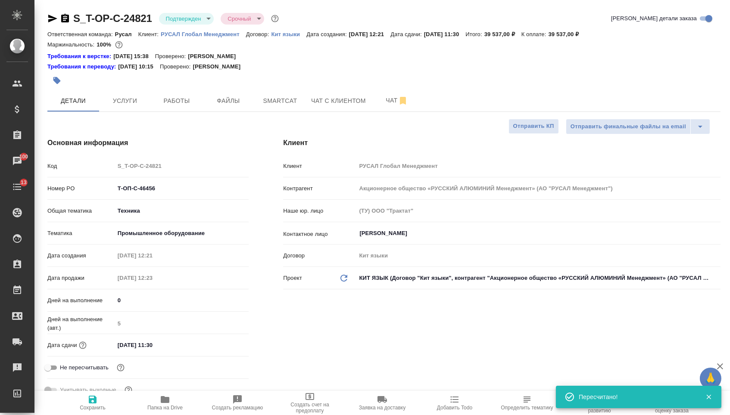
type textarea "x"
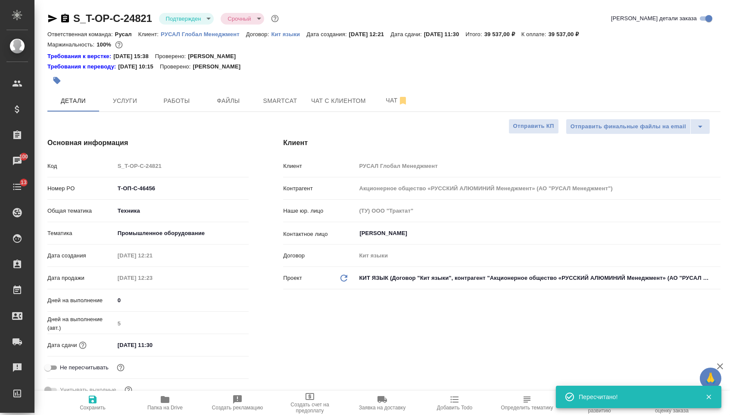
type textarea "x"
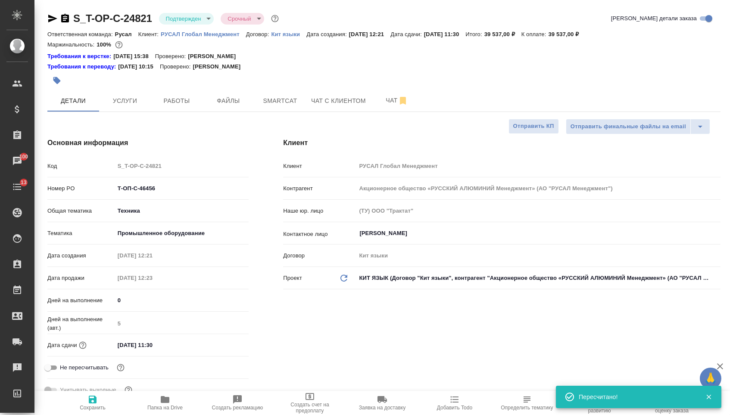
type textarea "x"
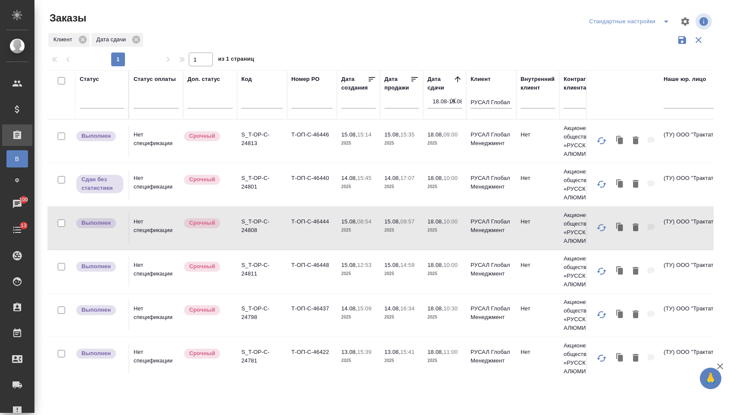
drag, startPoint x: 0, startPoint y: 0, endPoint x: 314, endPoint y: 106, distance: 331.4
click at [315, 106] on input "text" at bounding box center [311, 103] width 41 height 11
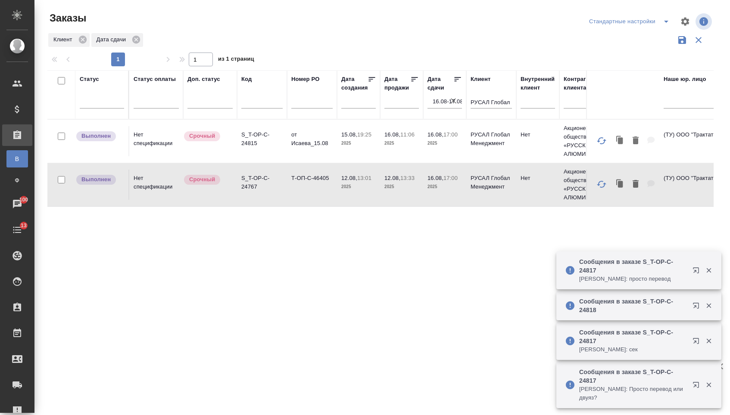
drag, startPoint x: 0, startPoint y: 0, endPoint x: 306, endPoint y: 99, distance: 321.6
click at [308, 102] on input "text" at bounding box center [311, 103] width 41 height 11
paste input "Т-ОП-С-45907"
type input "Т-ОП-С-45907"
click at [453, 103] on icon "button" at bounding box center [453, 100] width 5 height 5
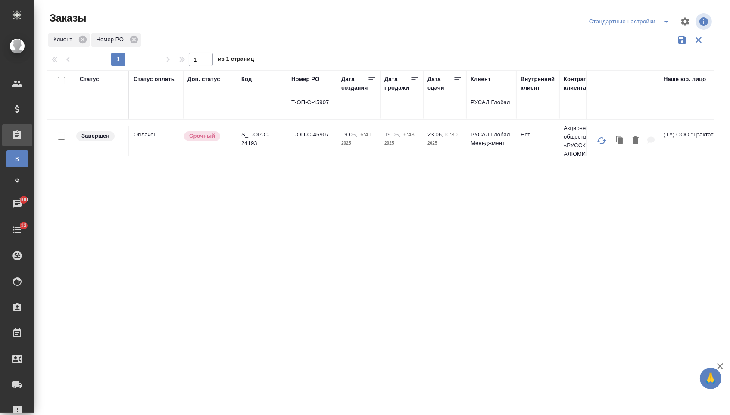
click at [280, 148] on p "S_T-OP-C-24193" at bounding box center [261, 139] width 41 height 17
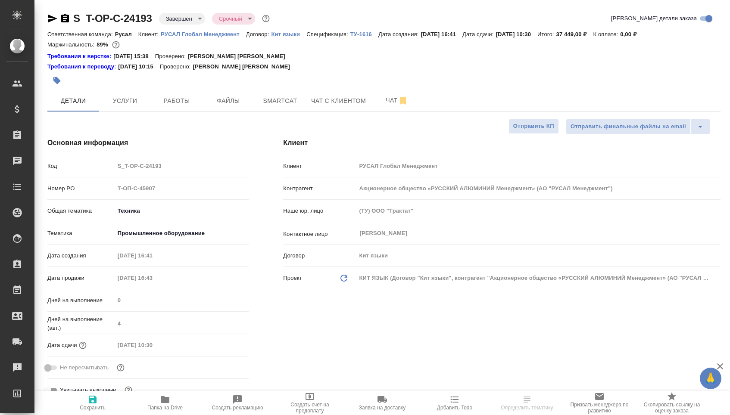
select select "RU"
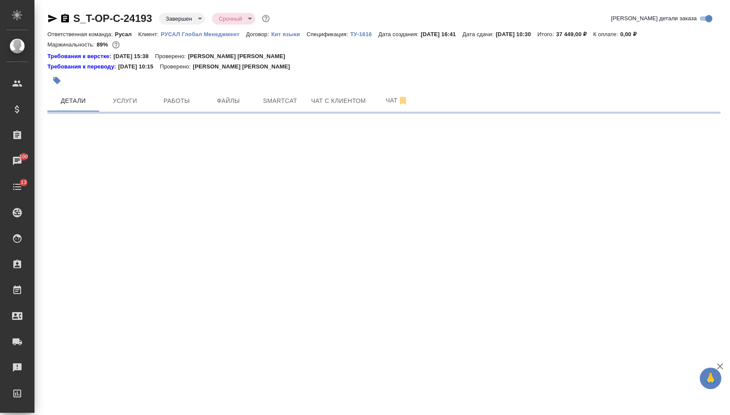
select select "RU"
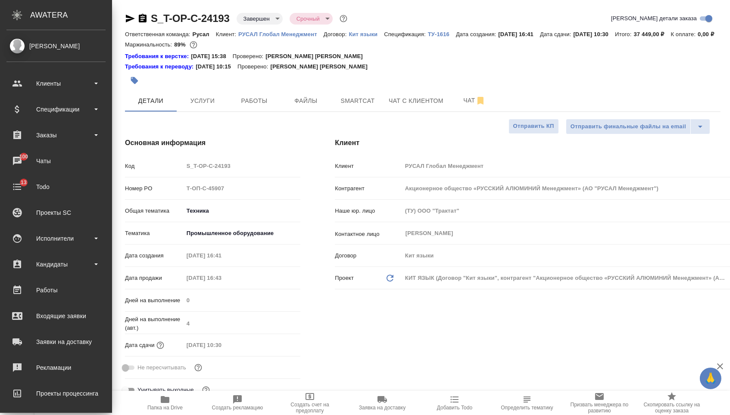
type textarea "x"
click at [53, 111] on div "Спецификации" at bounding box center [55, 109] width 99 height 13
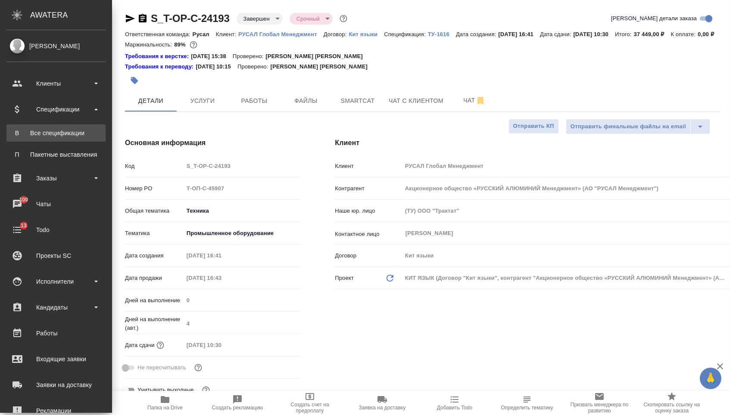
click at [57, 131] on div "Все спецификации" at bounding box center [56, 133] width 90 height 9
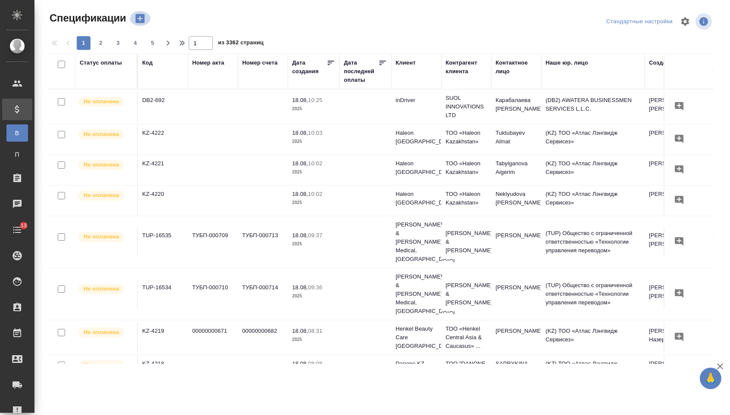
click at [140, 21] on icon "button" at bounding box center [139, 18] width 9 height 9
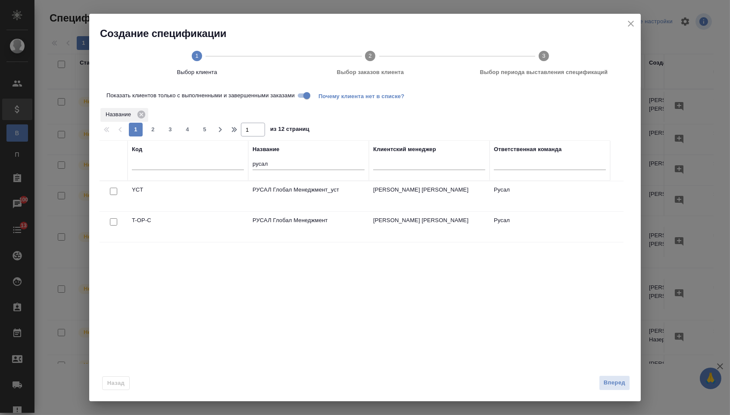
click at [114, 195] on input "checkbox" at bounding box center [113, 191] width 7 height 7
checkbox input "true"
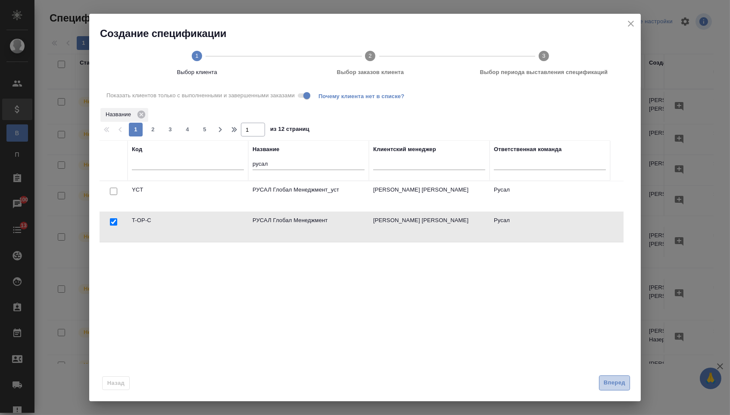
click at [615, 384] on span "Вперед" at bounding box center [615, 383] width 22 height 10
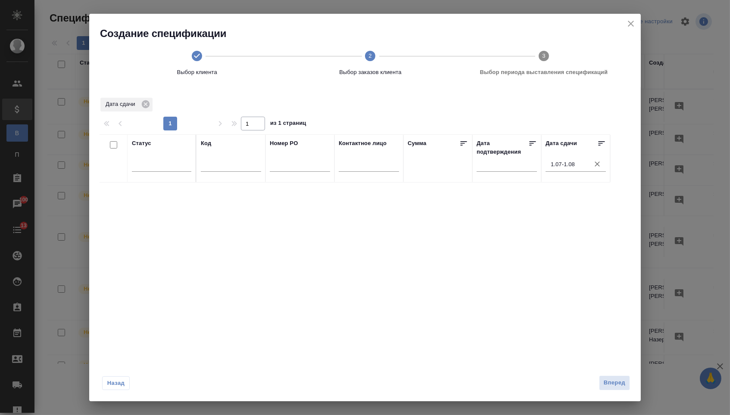
click at [596, 165] on icon "button" at bounding box center [597, 164] width 5 height 5
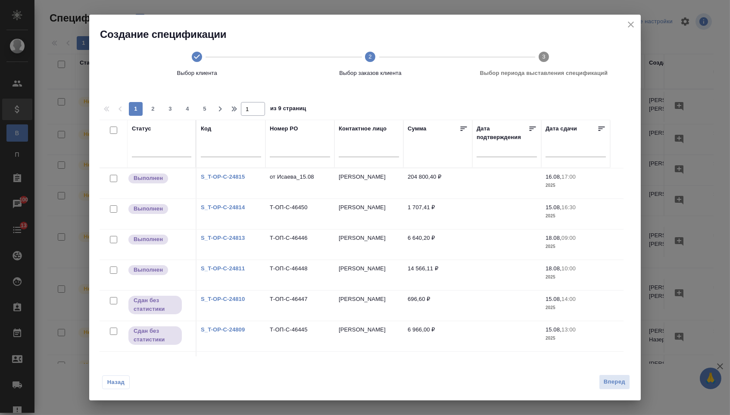
click at [564, 148] on input "text" at bounding box center [578, 150] width 55 height 12
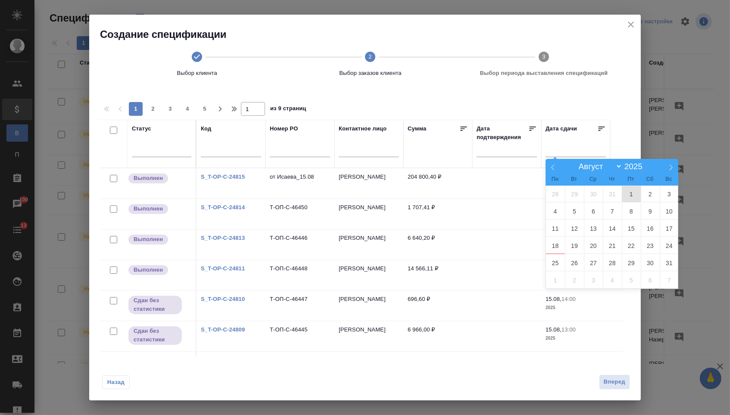
click at [628, 195] on span "1" at bounding box center [631, 194] width 19 height 17
type div "2025-07-31T21:00:00.000Z"
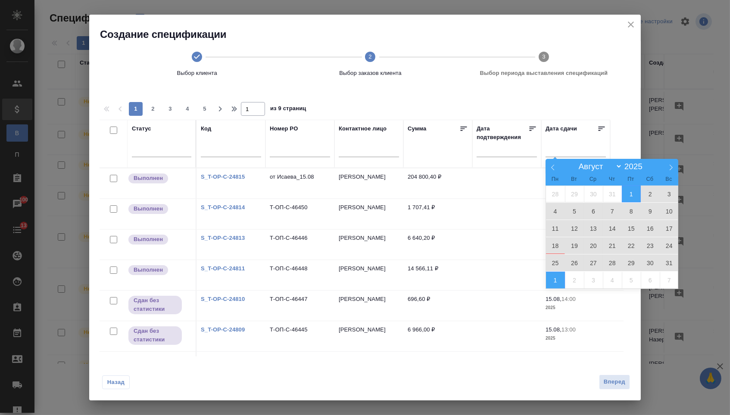
click at [558, 278] on span "1" at bounding box center [555, 280] width 19 height 17
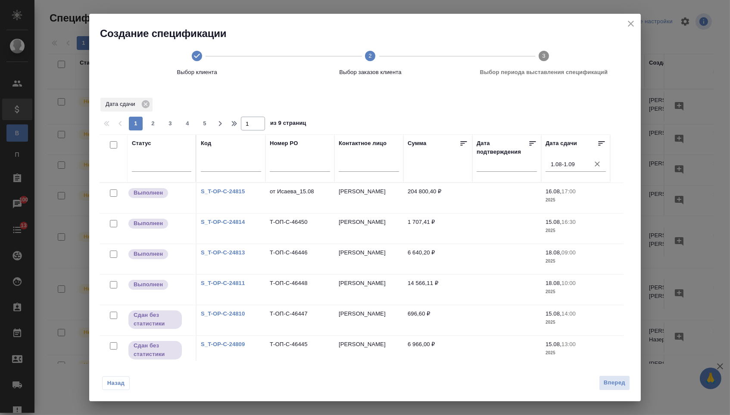
click at [112, 149] on input "checkbox" at bounding box center [113, 144] width 7 height 7
checkbox input "true"
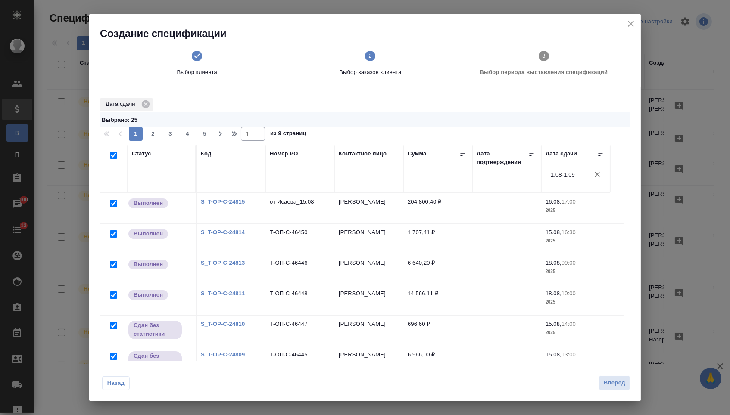
checkbox input "true"
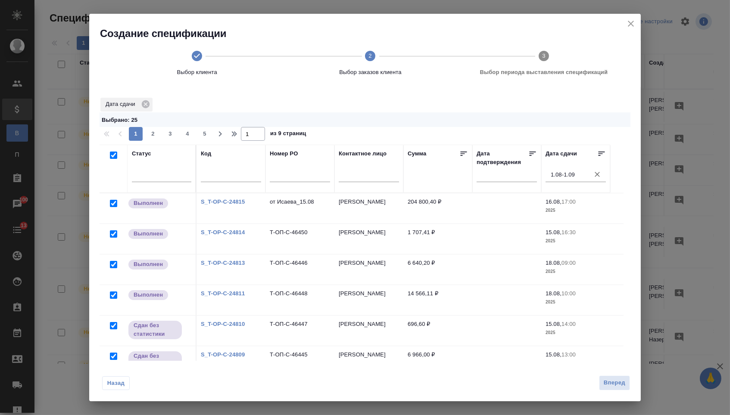
checkbox input "true"
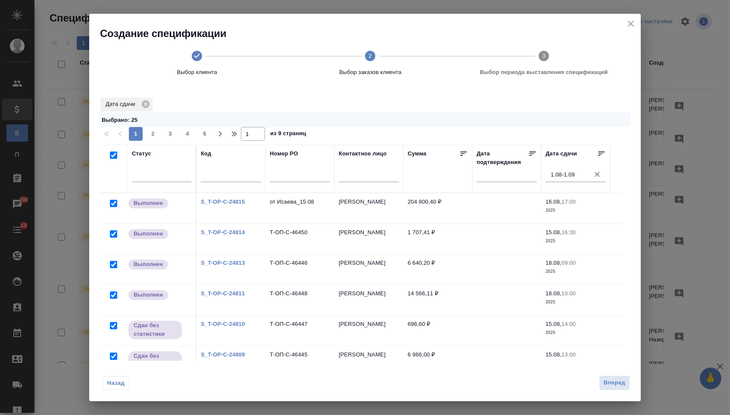
checkbox input "true"
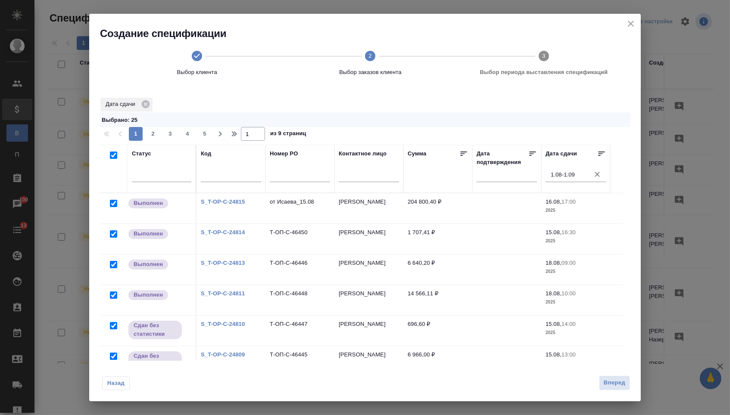
checkbox input "true"
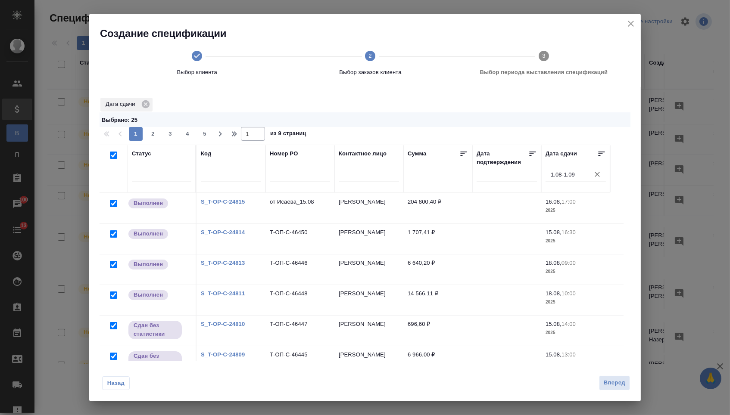
checkbox input "true"
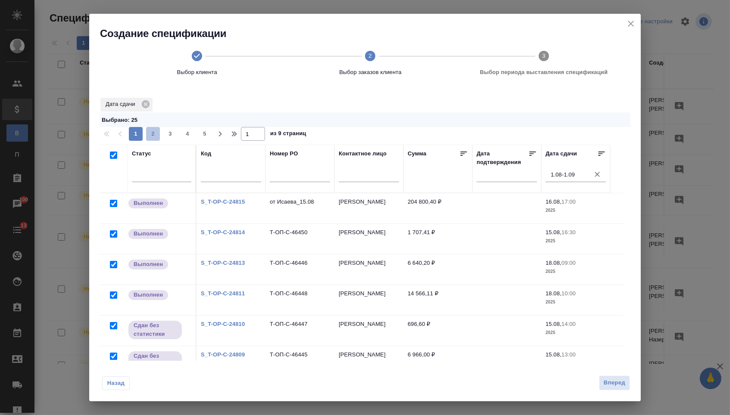
click at [151, 138] on span "2" at bounding box center [153, 134] width 14 height 9
type input "2"
click at [111, 159] on input "checkbox" at bounding box center [113, 155] width 7 height 7
checkbox input "true"
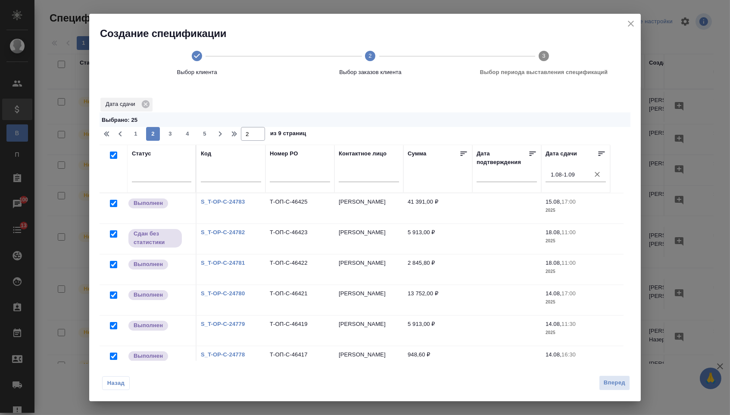
checkbox input "true"
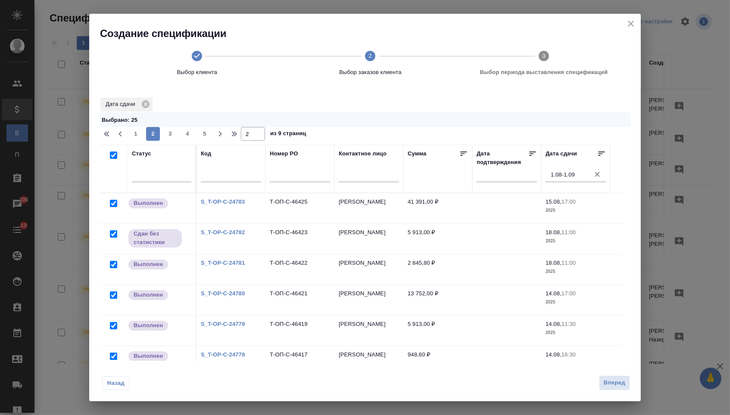
checkbox input "true"
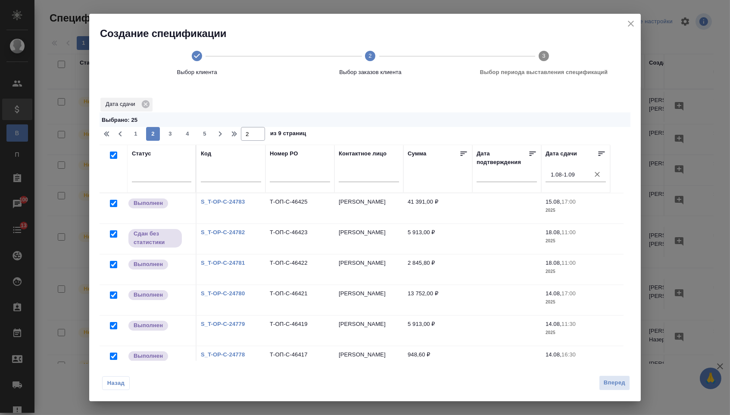
checkbox input "true"
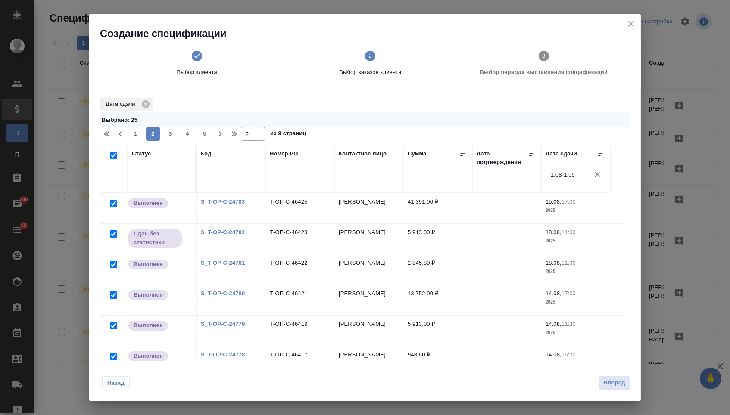
checkbox input "true"
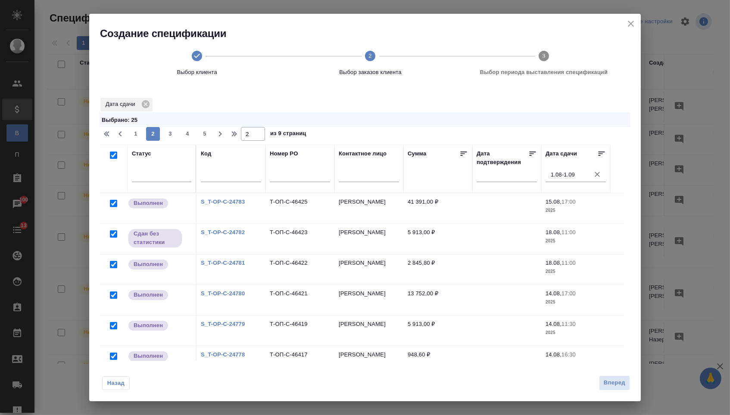
checkbox input "true"
click at [173, 134] on span "3" at bounding box center [170, 134] width 14 height 9
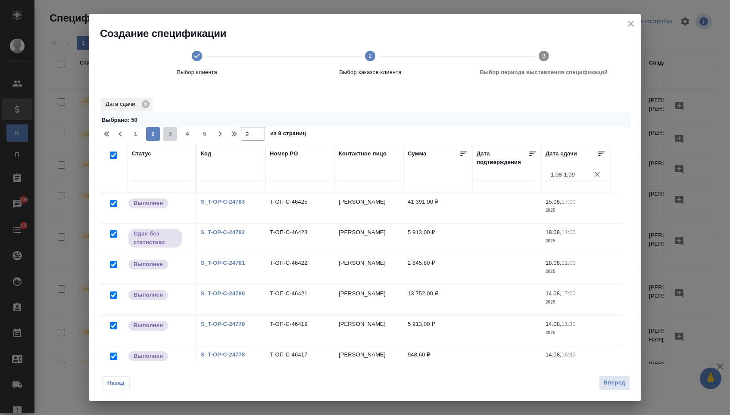
type input "3"
click at [112, 156] on input "checkbox" at bounding box center [113, 155] width 7 height 7
checkbox input "true"
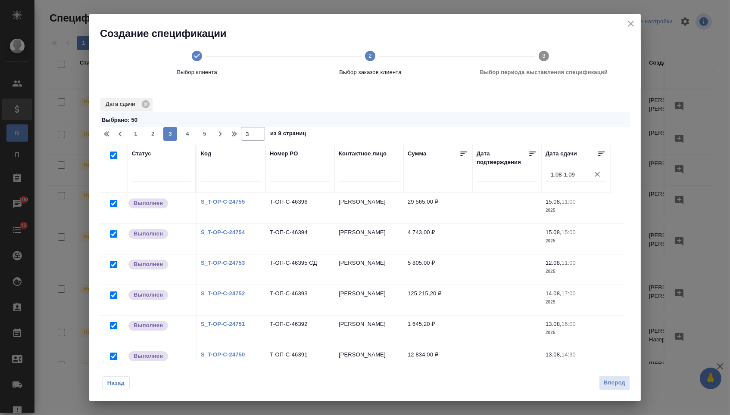
checkbox input "true"
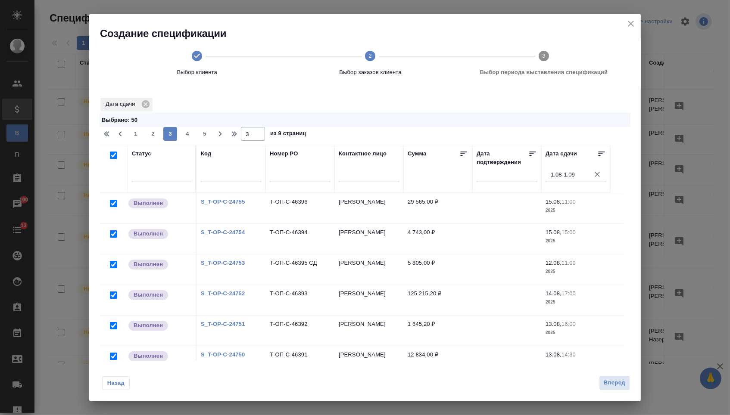
checkbox input "true"
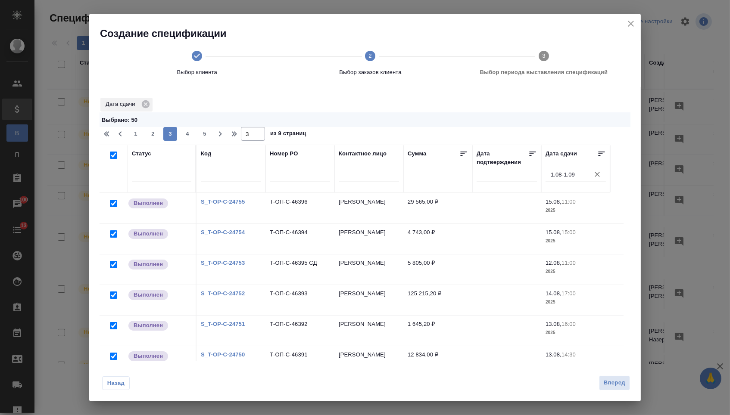
checkbox input "true"
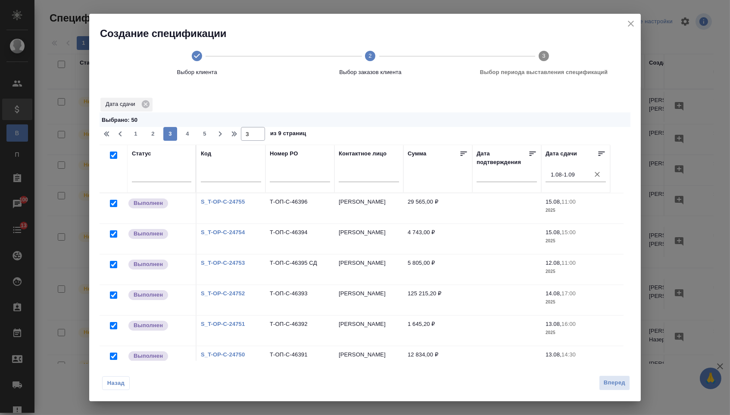
checkbox input "true"
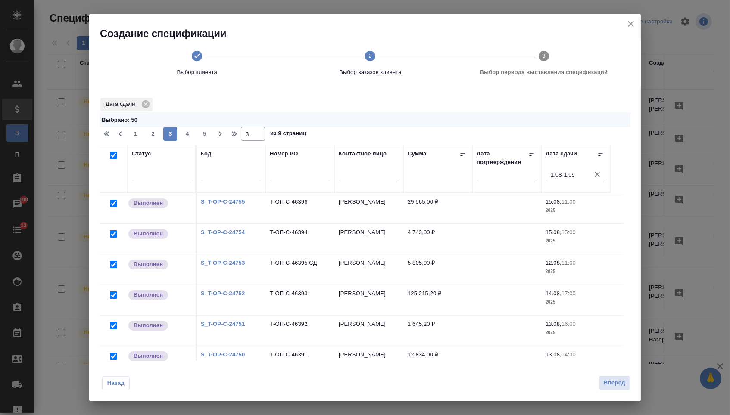
checkbox input "true"
click at [185, 137] on span "4" at bounding box center [188, 134] width 14 height 9
type input "4"
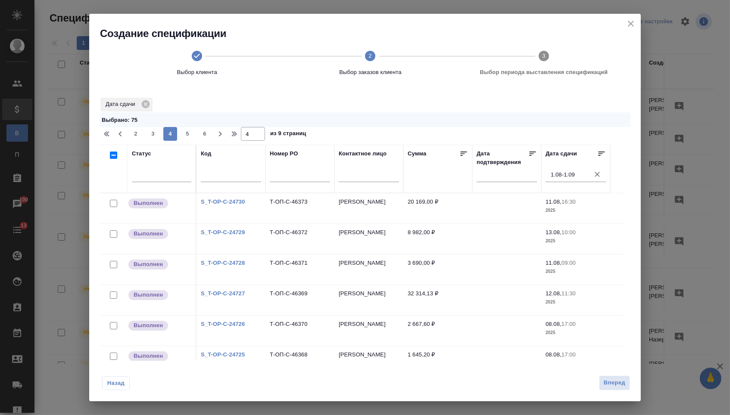
drag, startPoint x: 113, startPoint y: 156, endPoint x: 147, endPoint y: 155, distance: 34.1
click at [113, 156] on input "checkbox" at bounding box center [113, 155] width 7 height 7
checkbox input "true"
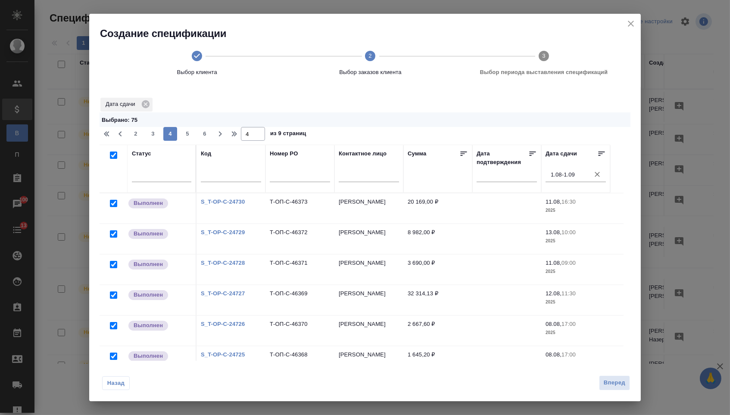
checkbox input "true"
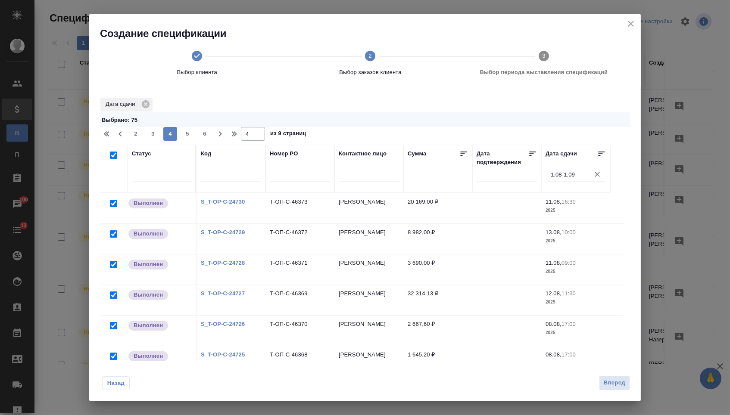
checkbox input "true"
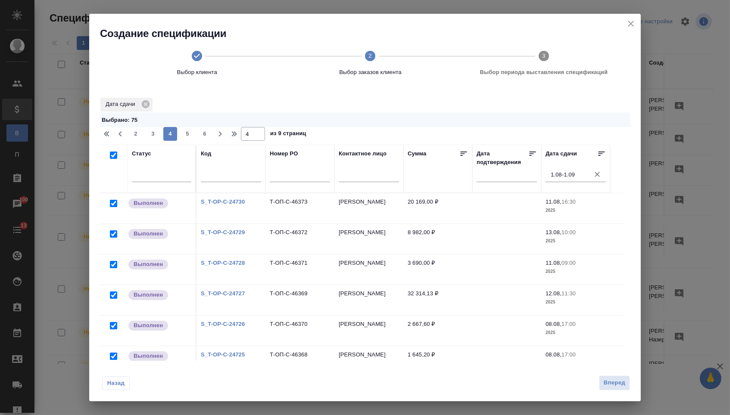
checkbox input "true"
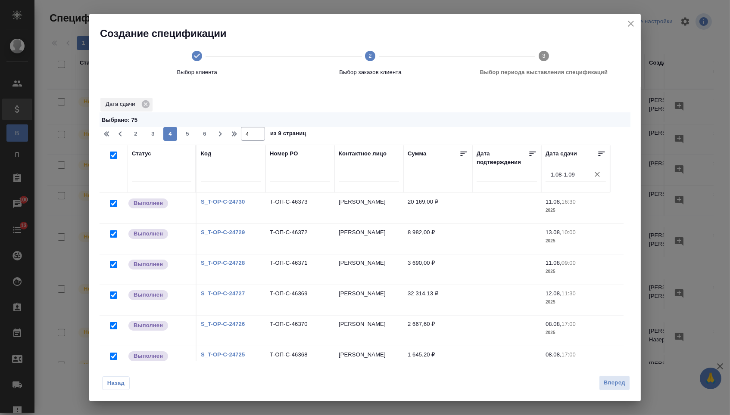
checkbox input "true"
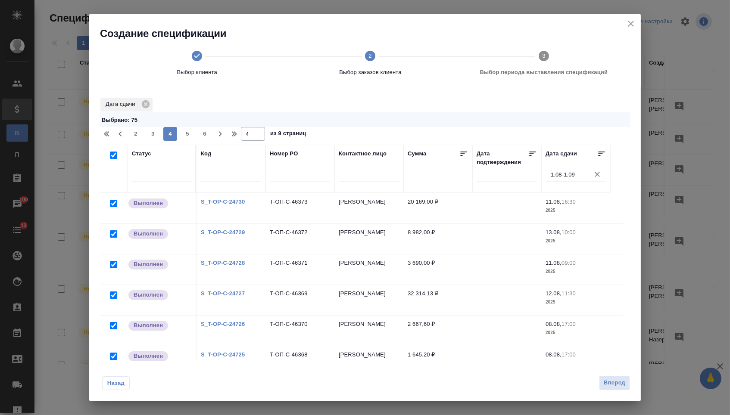
checkbox input "true"
click at [190, 134] on span "5" at bounding box center [188, 134] width 14 height 9
type input "5"
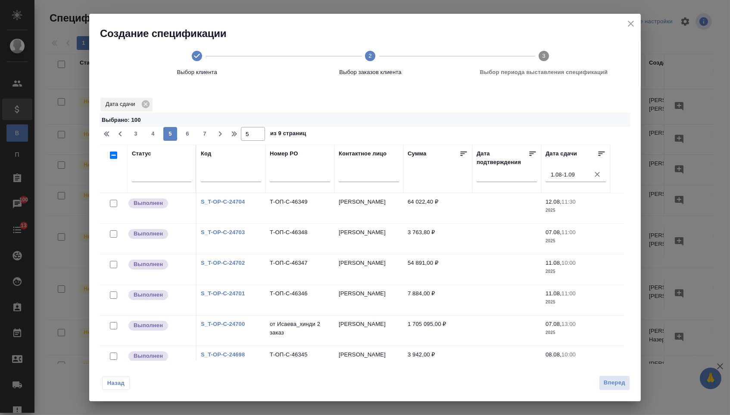
click at [115, 157] on input "checkbox" at bounding box center [113, 155] width 7 height 7
checkbox input "true"
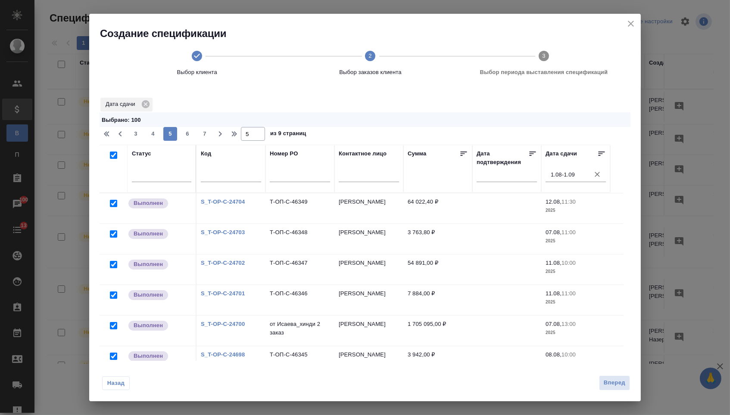
checkbox input "true"
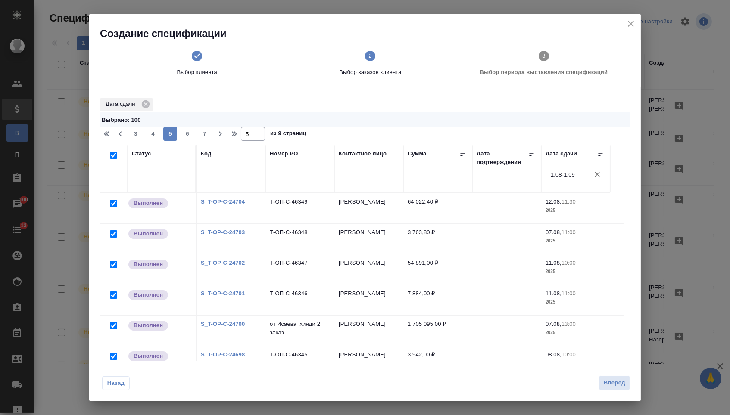
checkbox input "true"
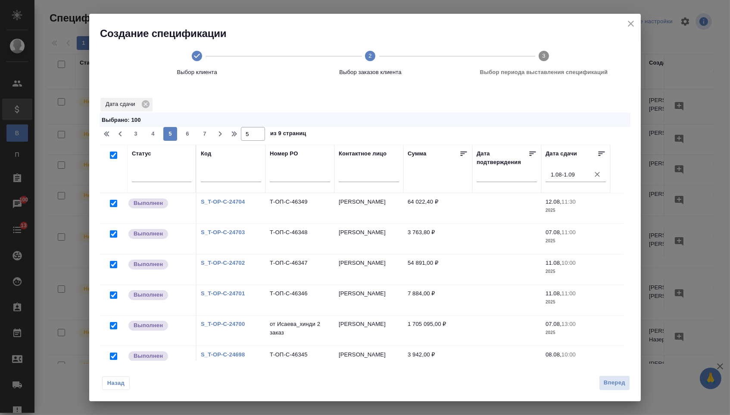
checkbox input "true"
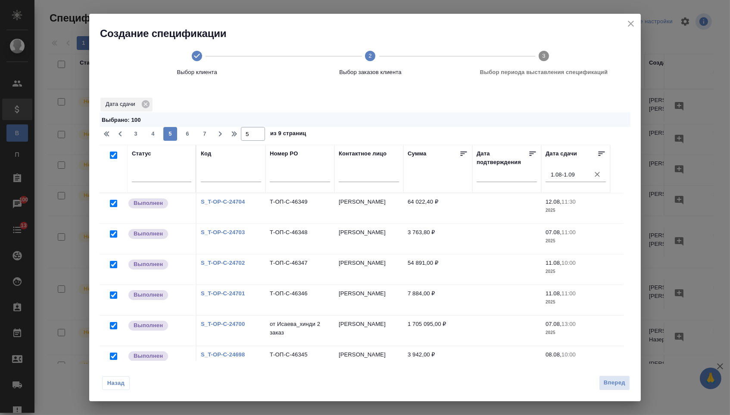
checkbox input "true"
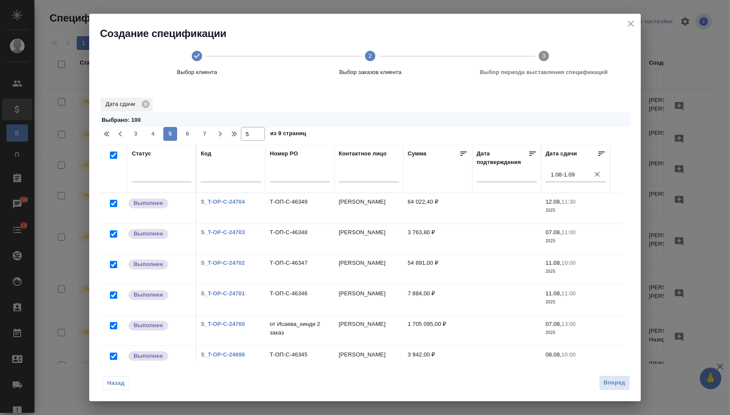
checkbox input "true"
click at [188, 137] on span "6" at bounding box center [188, 134] width 14 height 9
type input "6"
click at [113, 158] on input "checkbox" at bounding box center [113, 155] width 7 height 7
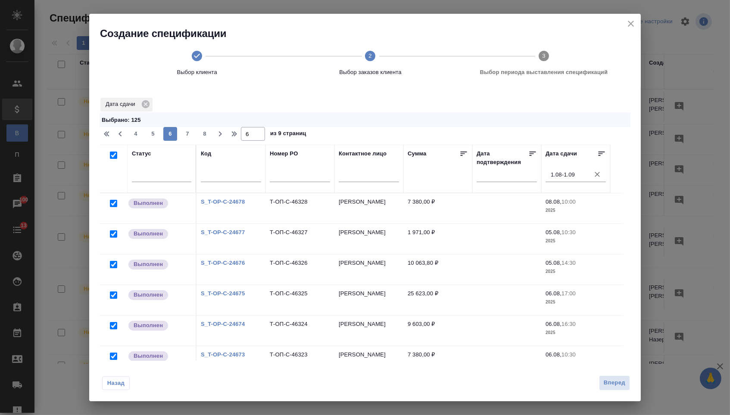
checkbox input "true"
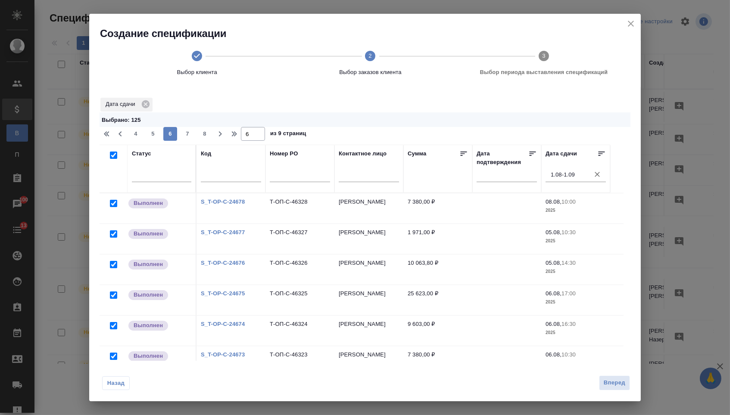
checkbox input "true"
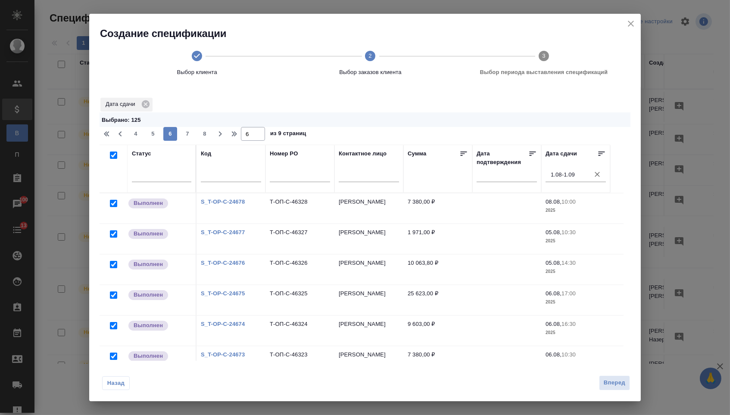
checkbox input "true"
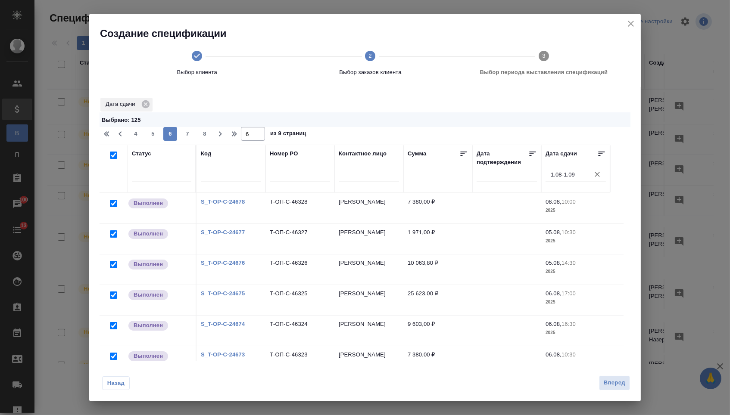
checkbox input "true"
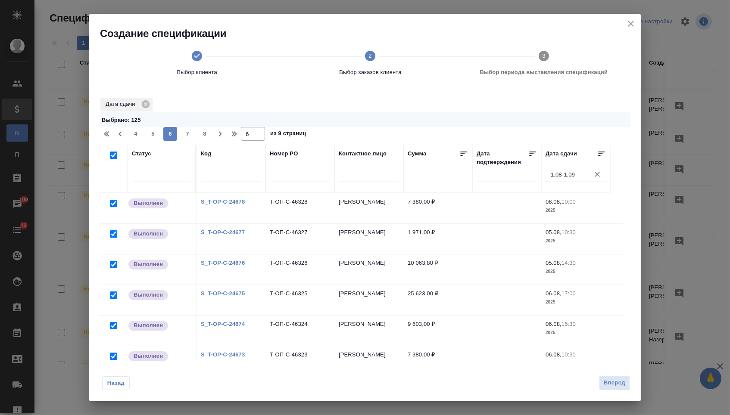
checkbox input "true"
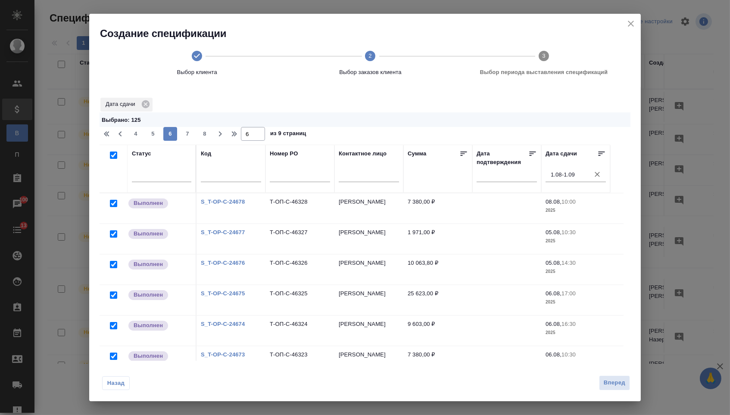
checkbox input "true"
click at [189, 137] on span "7" at bounding box center [188, 134] width 14 height 9
type input "7"
click at [114, 156] on input "checkbox" at bounding box center [113, 155] width 7 height 7
checkbox input "true"
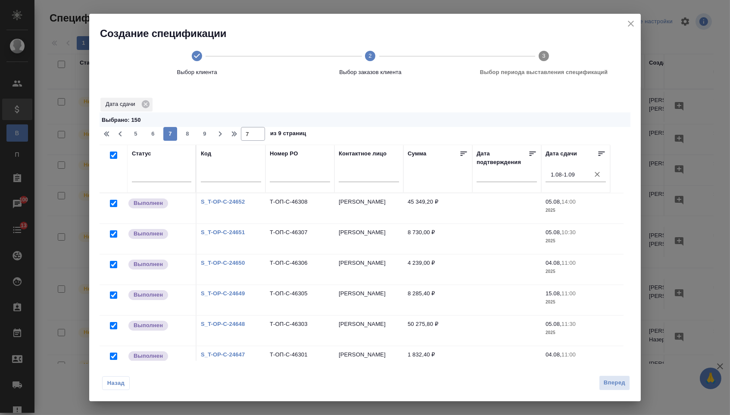
checkbox input "true"
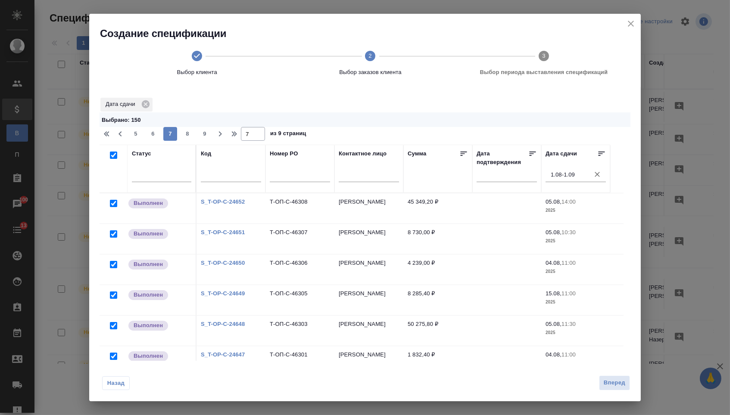
checkbox input "true"
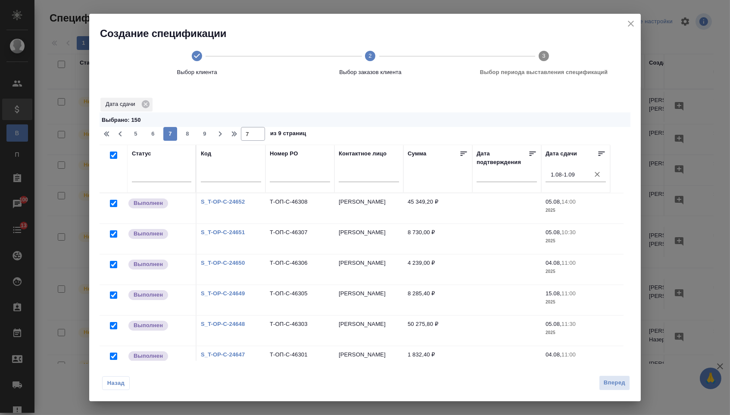
checkbox input "true"
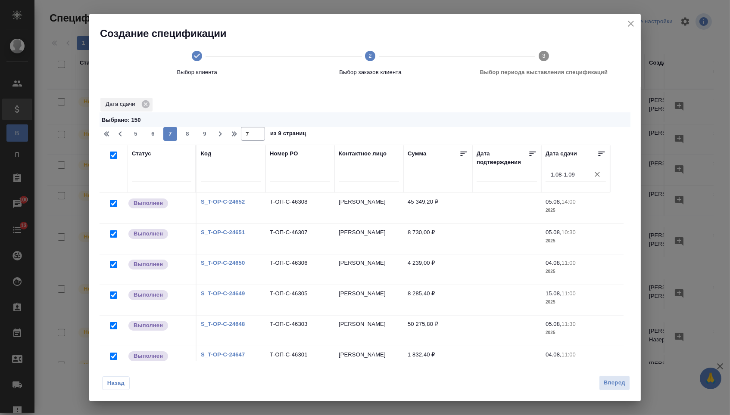
checkbox input "true"
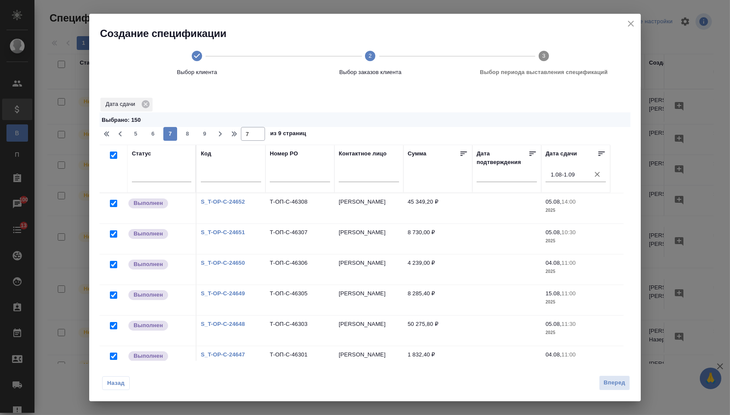
checkbox input "true"
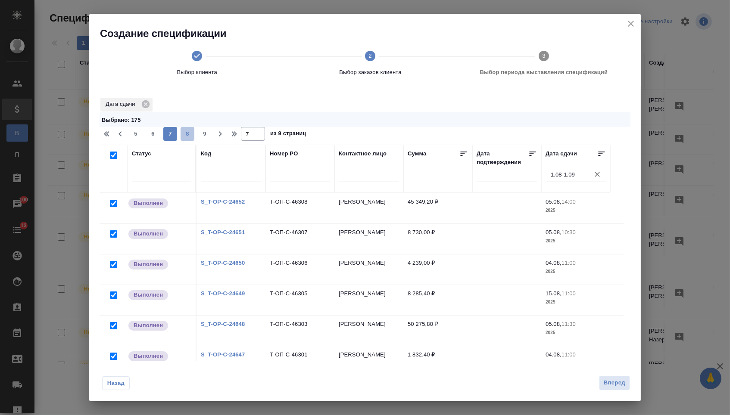
click at [189, 137] on span "8" at bounding box center [188, 134] width 14 height 9
type input "8"
click at [111, 159] on input "checkbox" at bounding box center [113, 155] width 7 height 7
checkbox input "true"
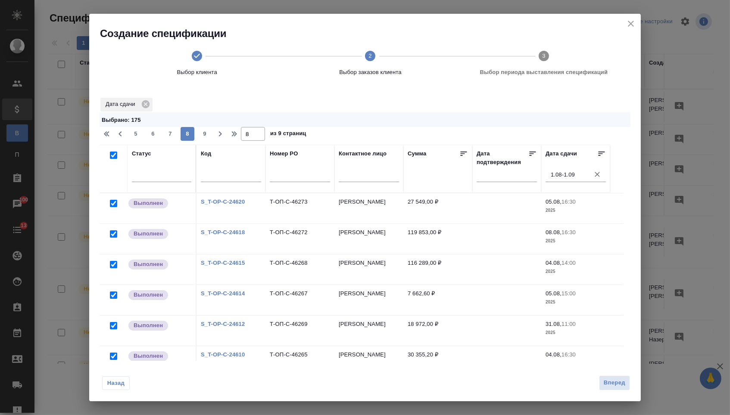
checkbox input "true"
click at [205, 135] on span "9" at bounding box center [205, 134] width 14 height 9
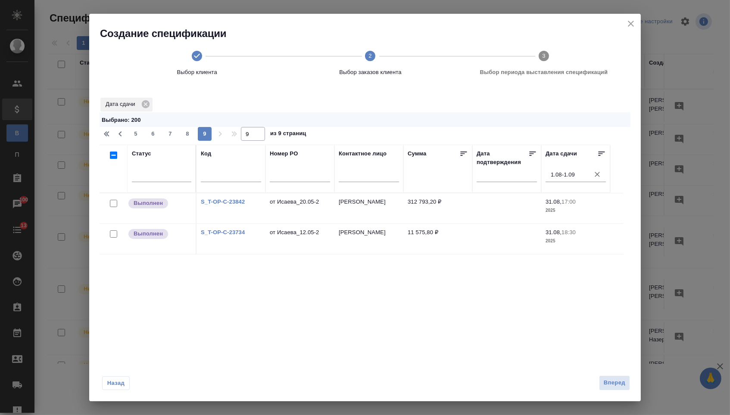
click at [113, 157] on input "checkbox" at bounding box center [113, 155] width 7 height 7
click at [611, 380] on span "Вперед" at bounding box center [615, 383] width 22 height 10
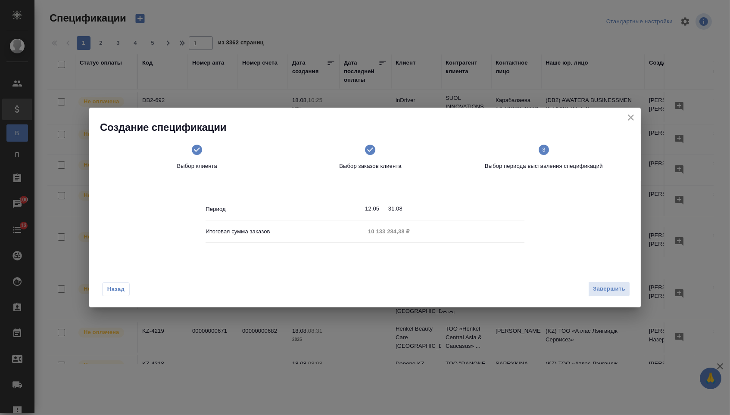
click at [463, 232] on div "Итоговая сумма заказов 10 133 284,38 ₽" at bounding box center [365, 231] width 318 height 15
click at [437, 232] on div "Итоговая сумма заказов 10 133 284,38 ₽" at bounding box center [365, 231] width 318 height 15
click at [363, 230] on div "Итоговая сумма заказов 10 133 284,38 ₽" at bounding box center [365, 231] width 318 height 15
click at [626, 115] on icon "close" at bounding box center [631, 117] width 10 height 10
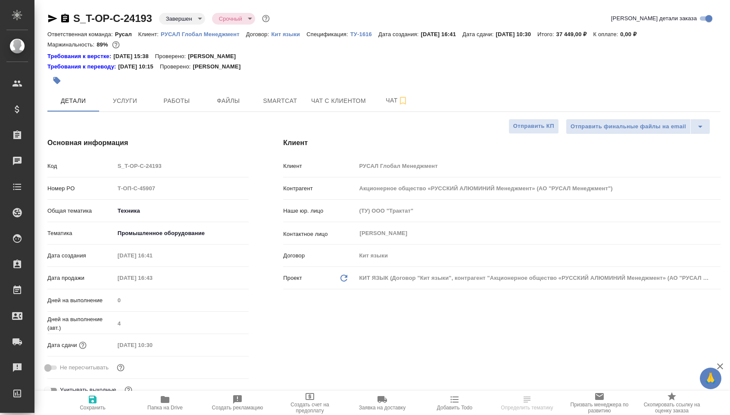
select select "RU"
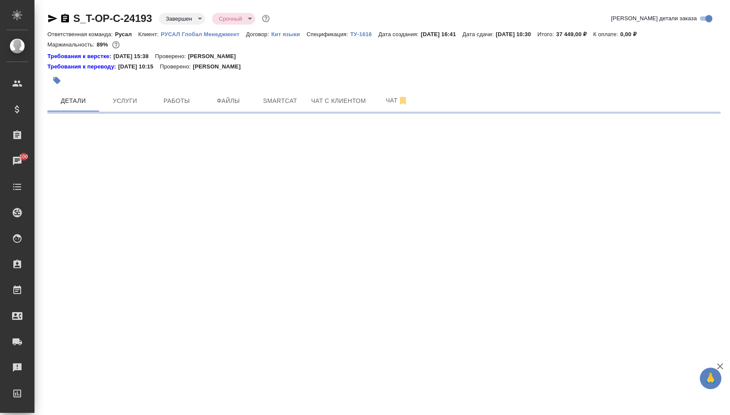
select select "RU"
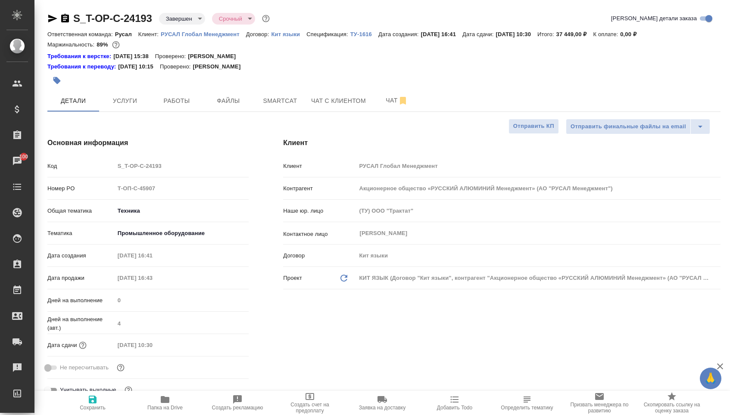
type textarea "x"
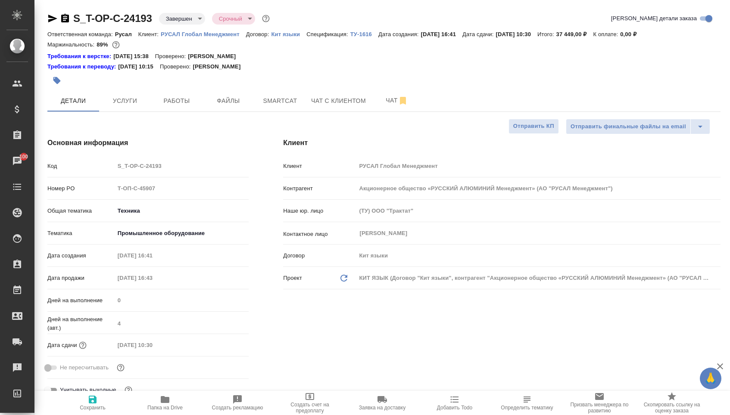
type textarea "x"
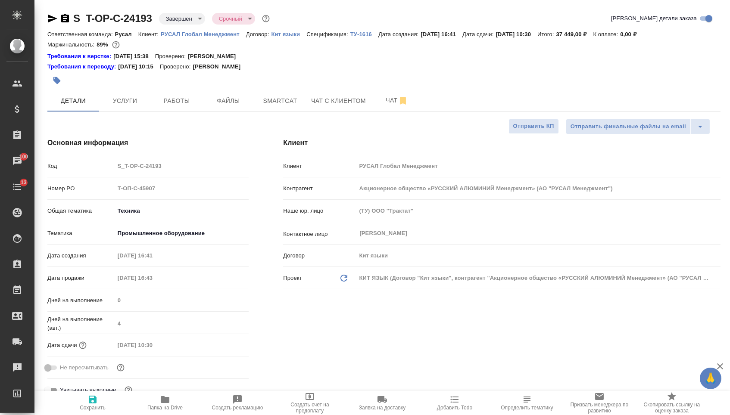
type textarea "x"
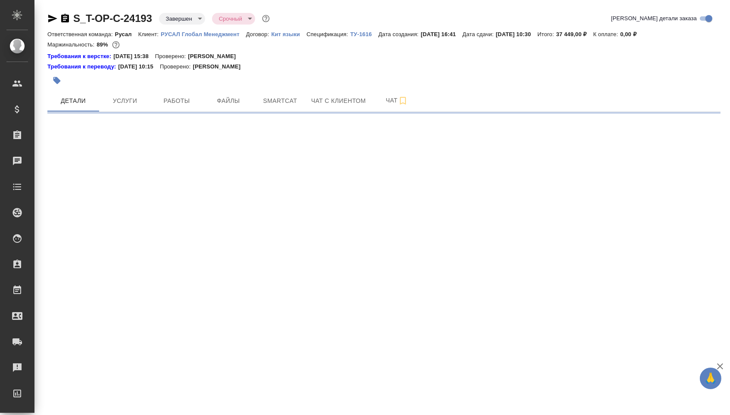
select select "RU"
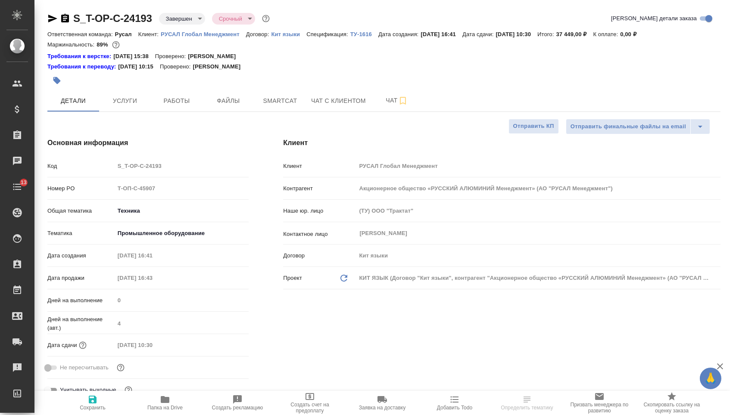
type textarea "x"
click at [53, 19] on icon "button" at bounding box center [52, 19] width 9 height 8
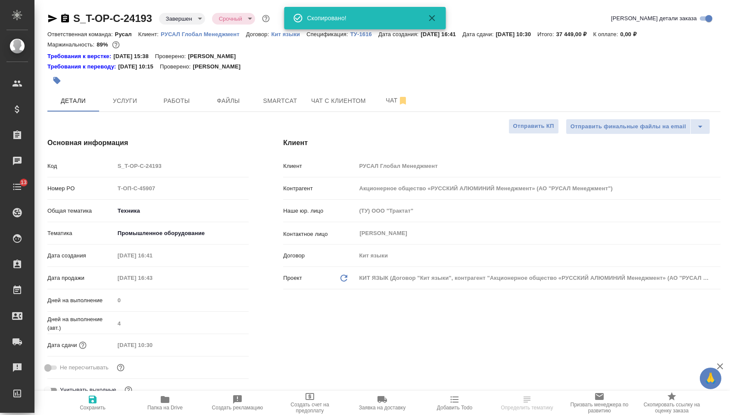
type textarea "x"
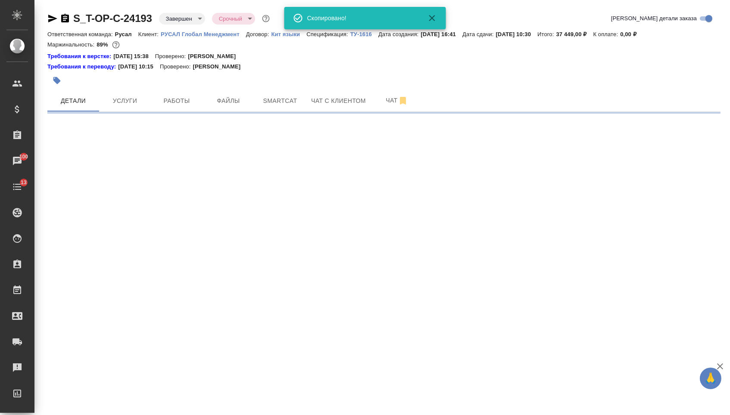
select select "RU"
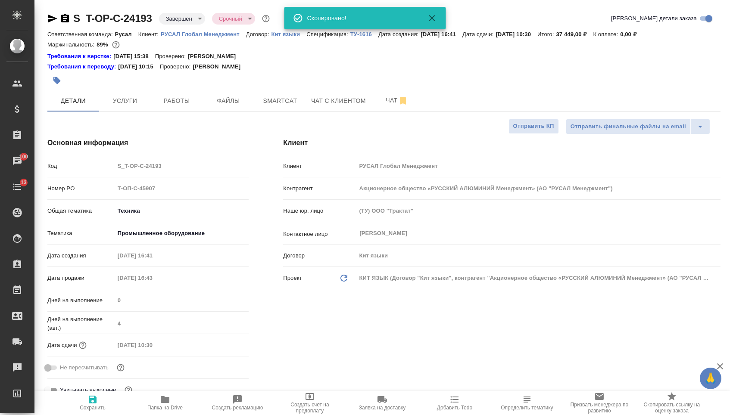
type textarea "x"
